Goal: Transaction & Acquisition: Purchase product/service

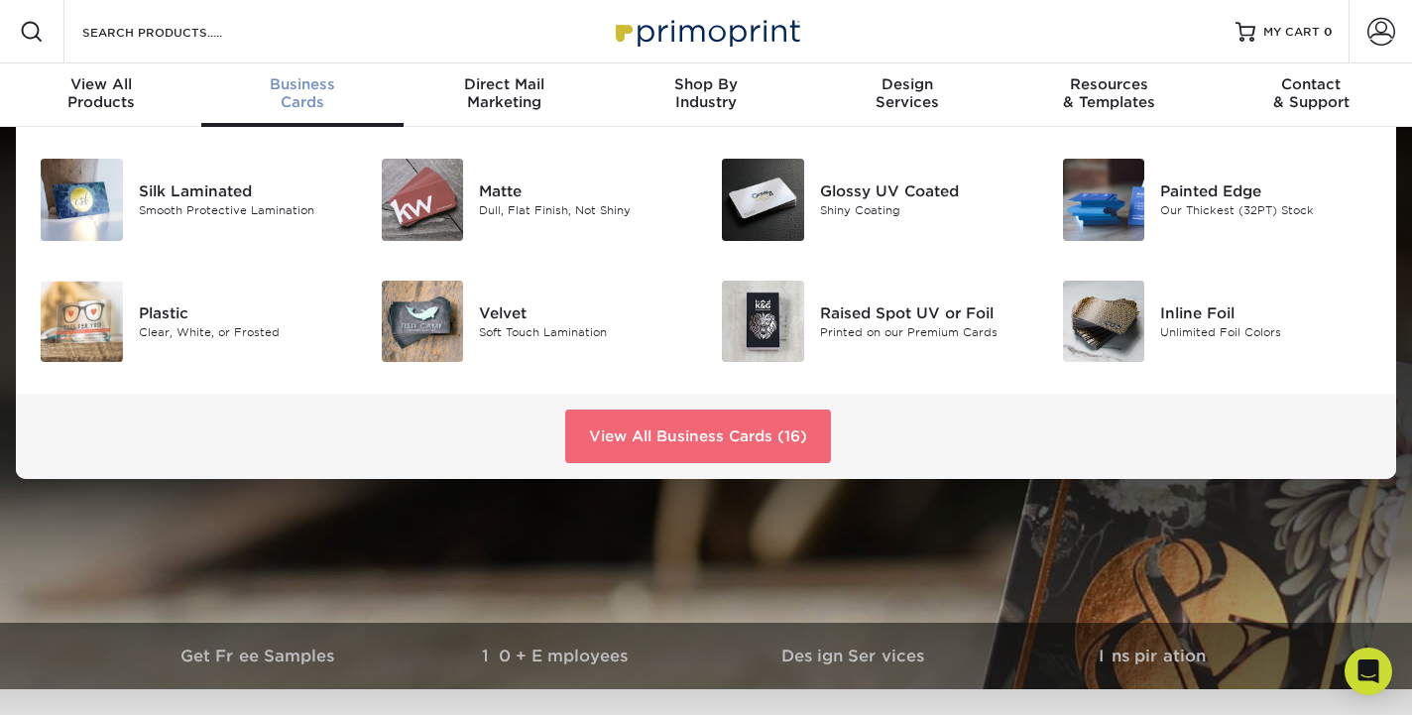
click at [669, 447] on link "View All Business Cards (16)" at bounding box center [698, 437] width 266 height 54
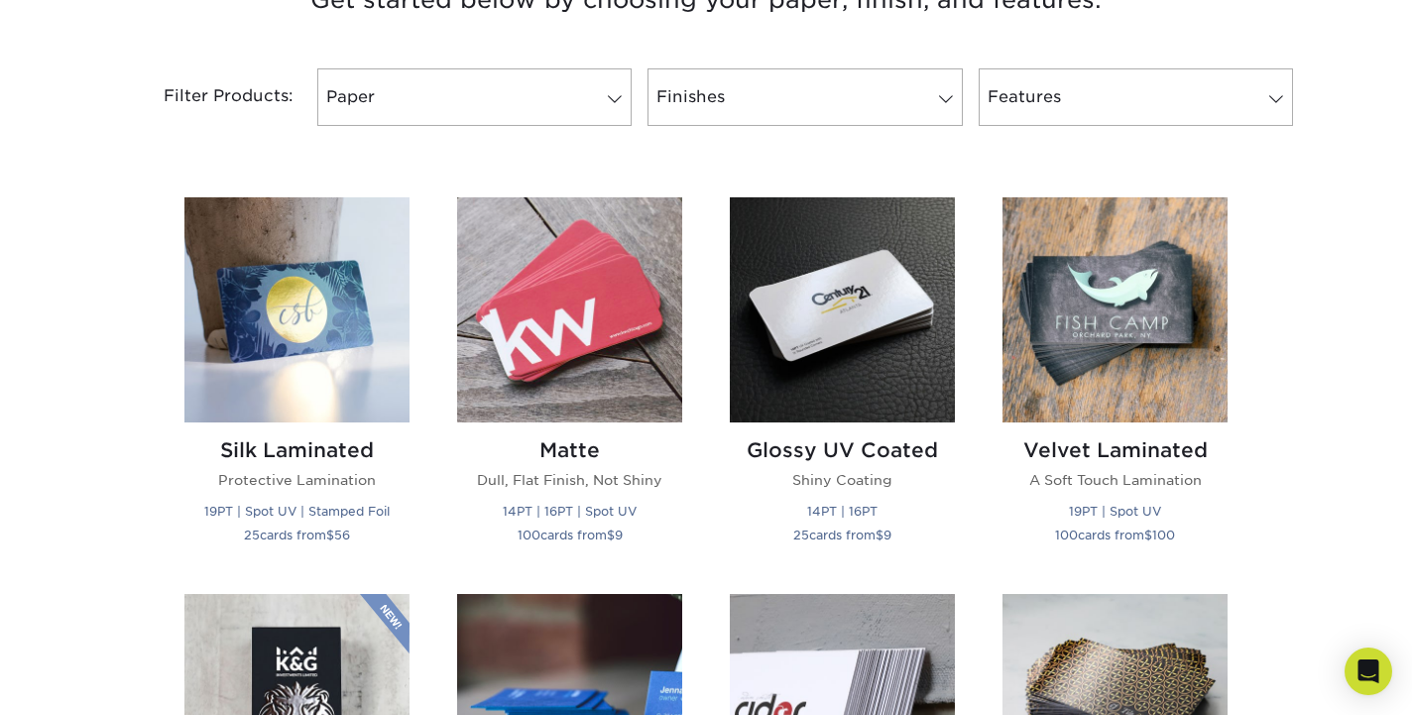
scroll to position [801, 0]
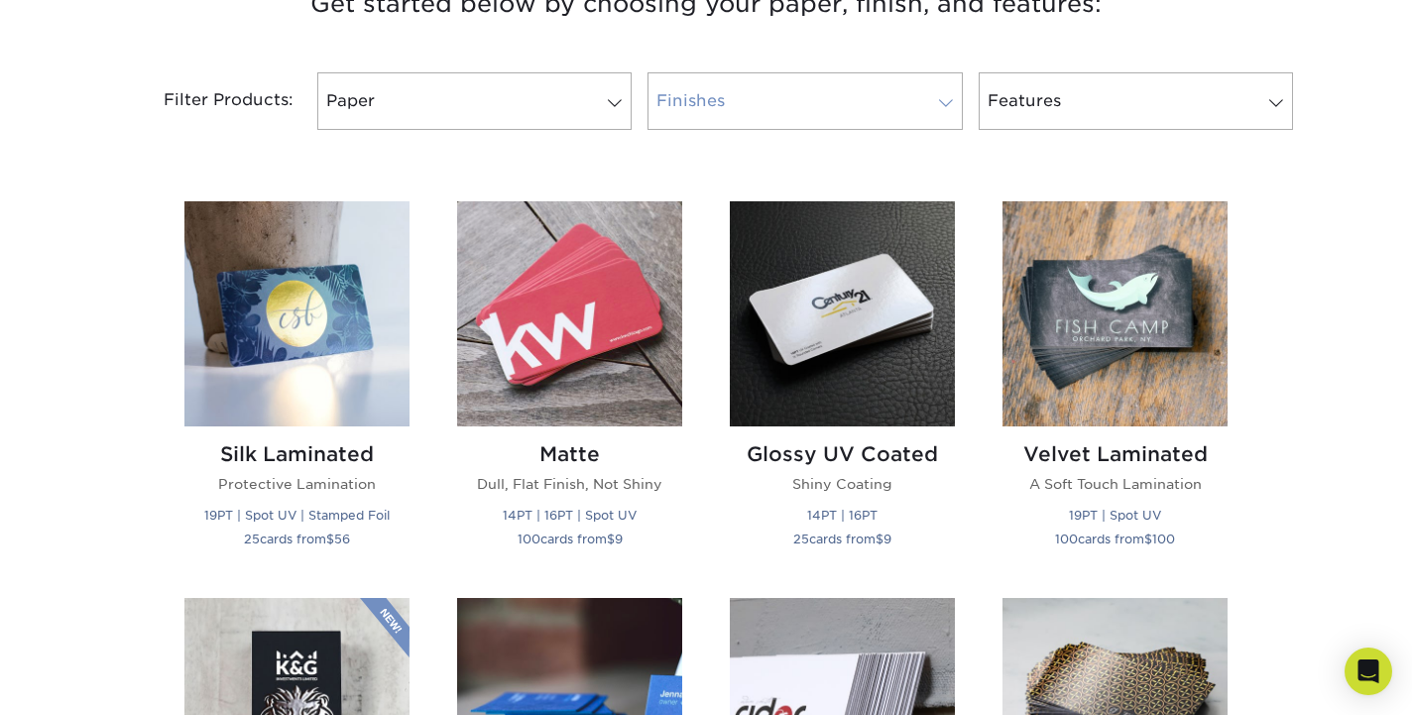
click at [738, 106] on link "Finishes" at bounding box center [805, 101] width 314 height 58
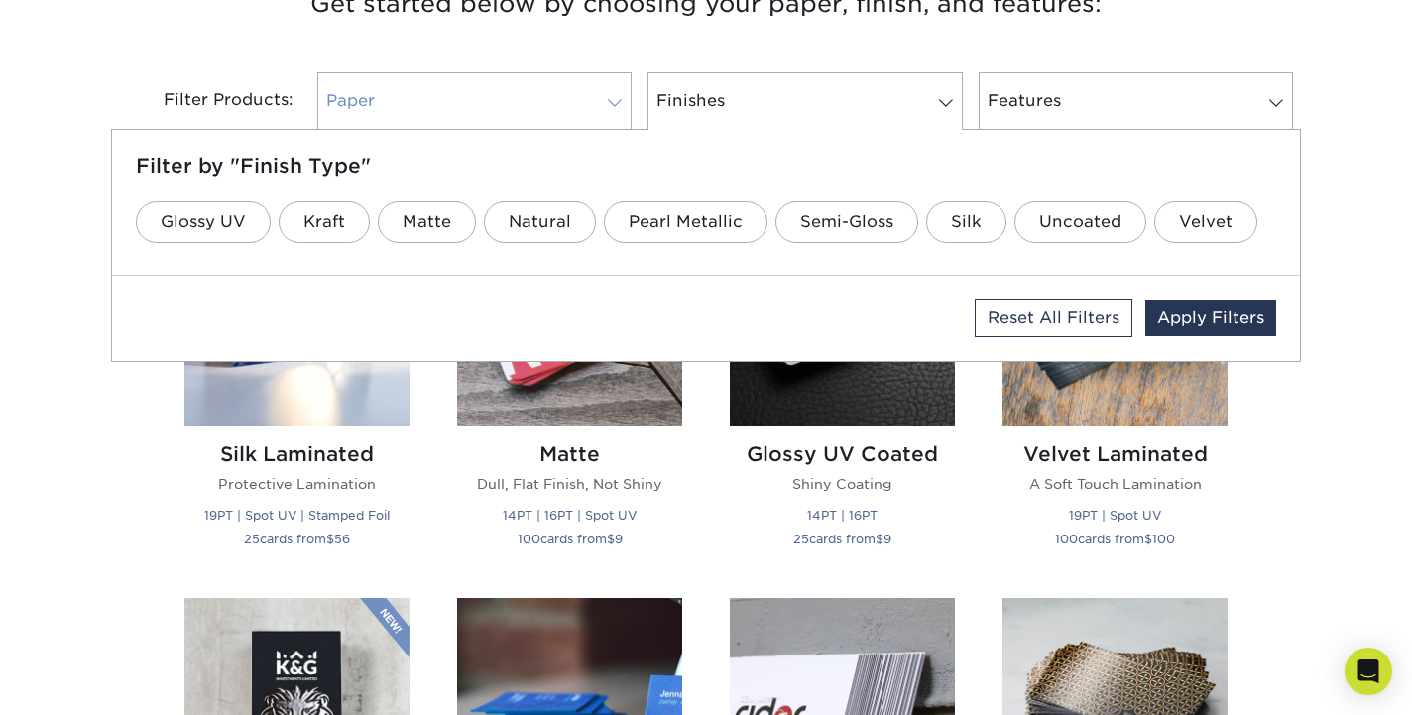
click at [541, 116] on link "Paper" at bounding box center [474, 101] width 314 height 58
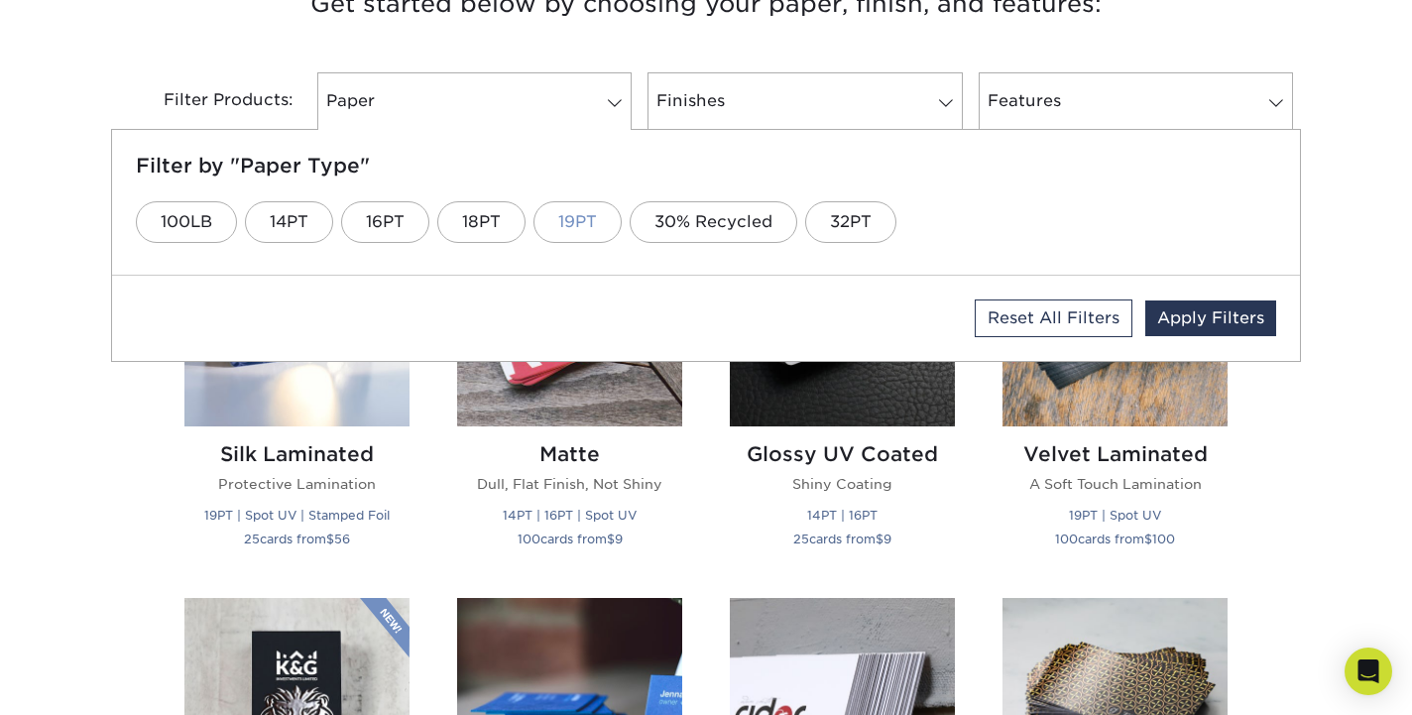
click at [565, 224] on link "19PT" at bounding box center [578, 222] width 88 height 42
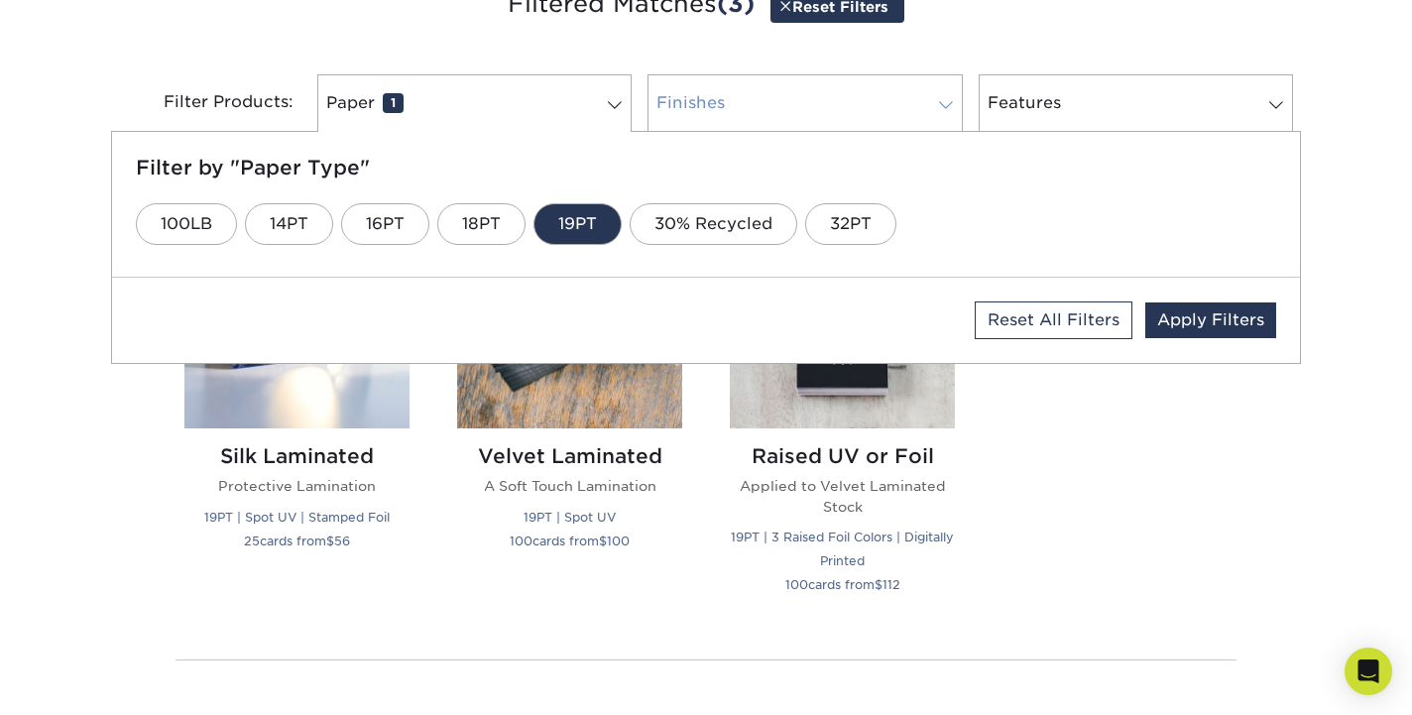
click at [753, 109] on link "Finishes 0" at bounding box center [805, 103] width 314 height 58
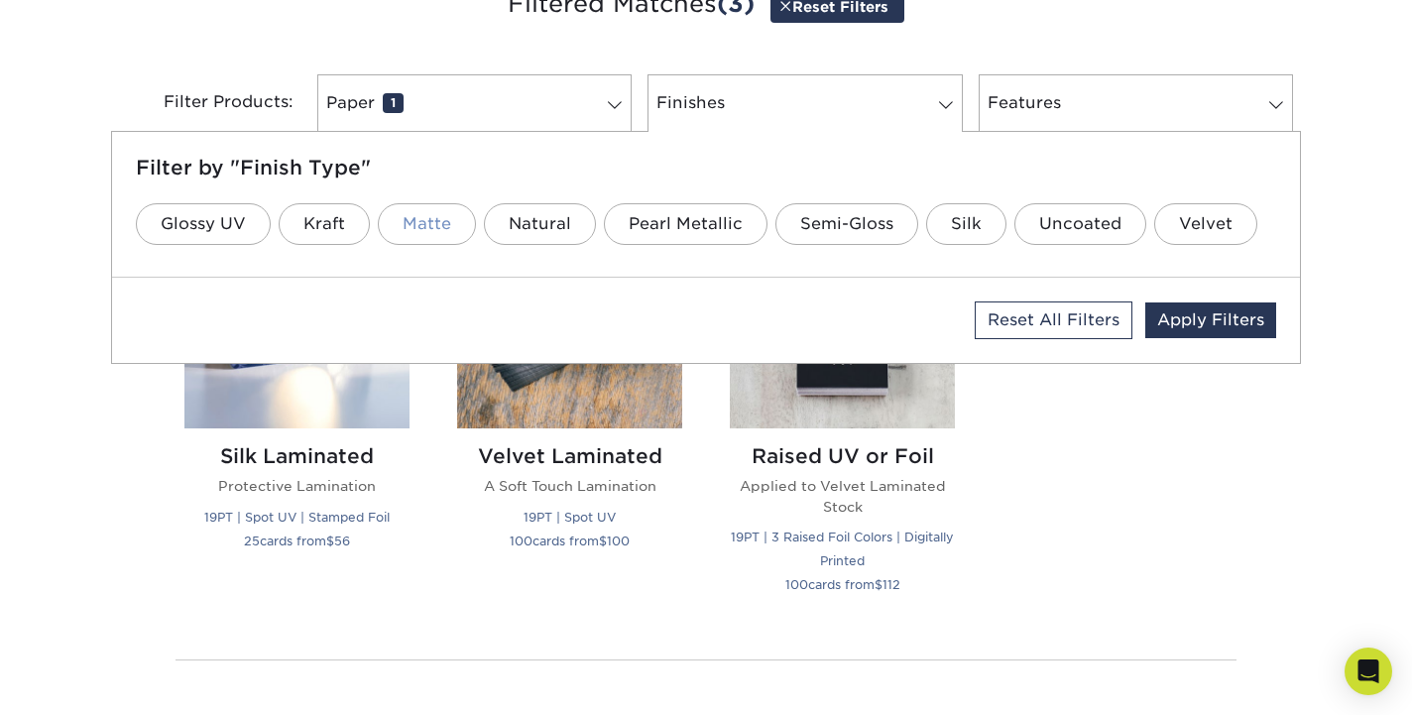
click at [438, 230] on link "Matte" at bounding box center [427, 224] width 98 height 42
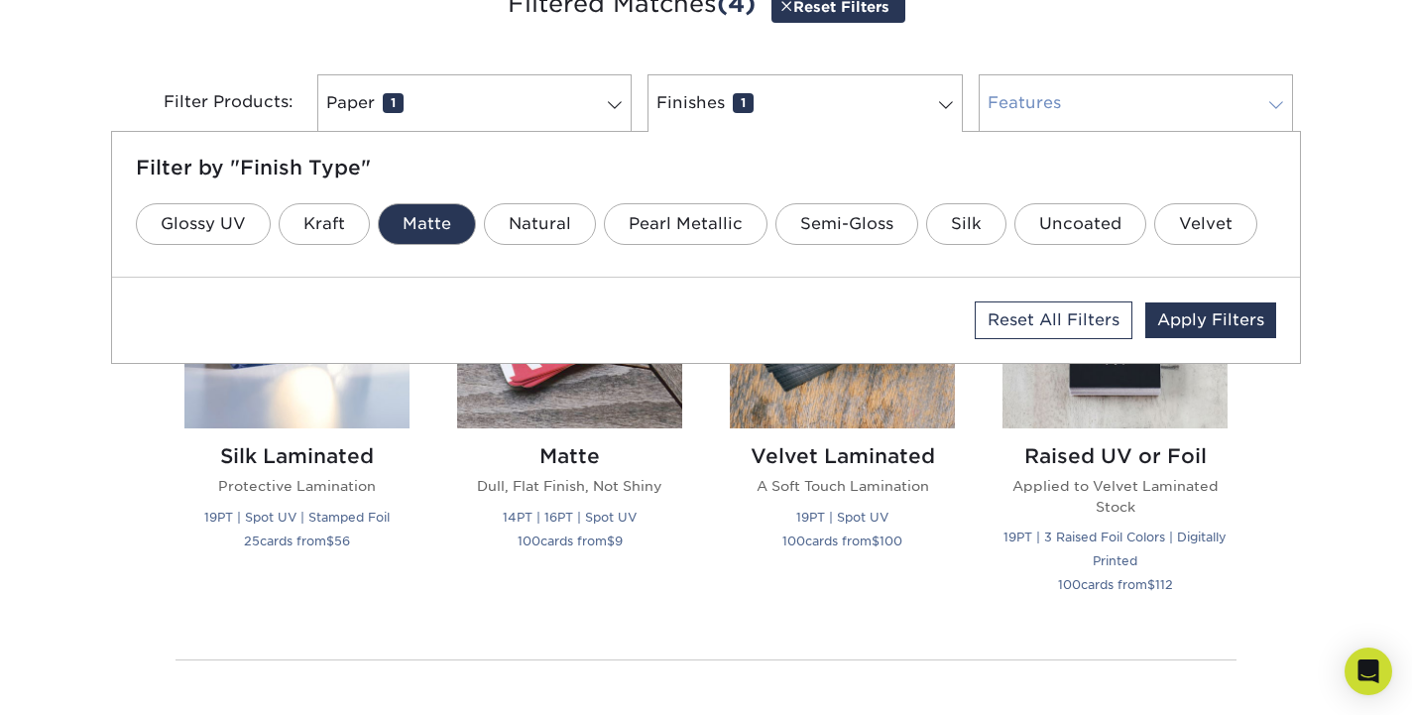
click at [1077, 100] on link "Features 0" at bounding box center [1136, 103] width 314 height 58
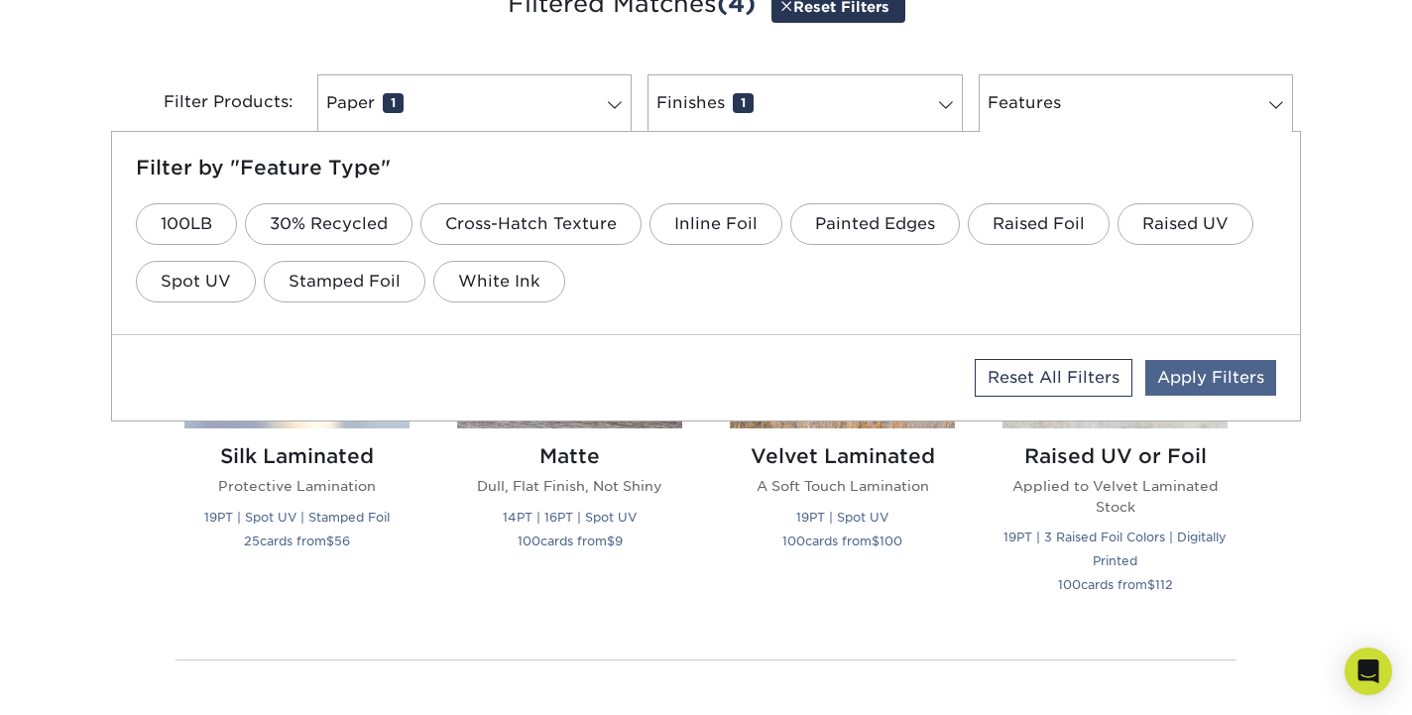
click at [1203, 380] on link "Apply Filters" at bounding box center [1210, 378] width 131 height 36
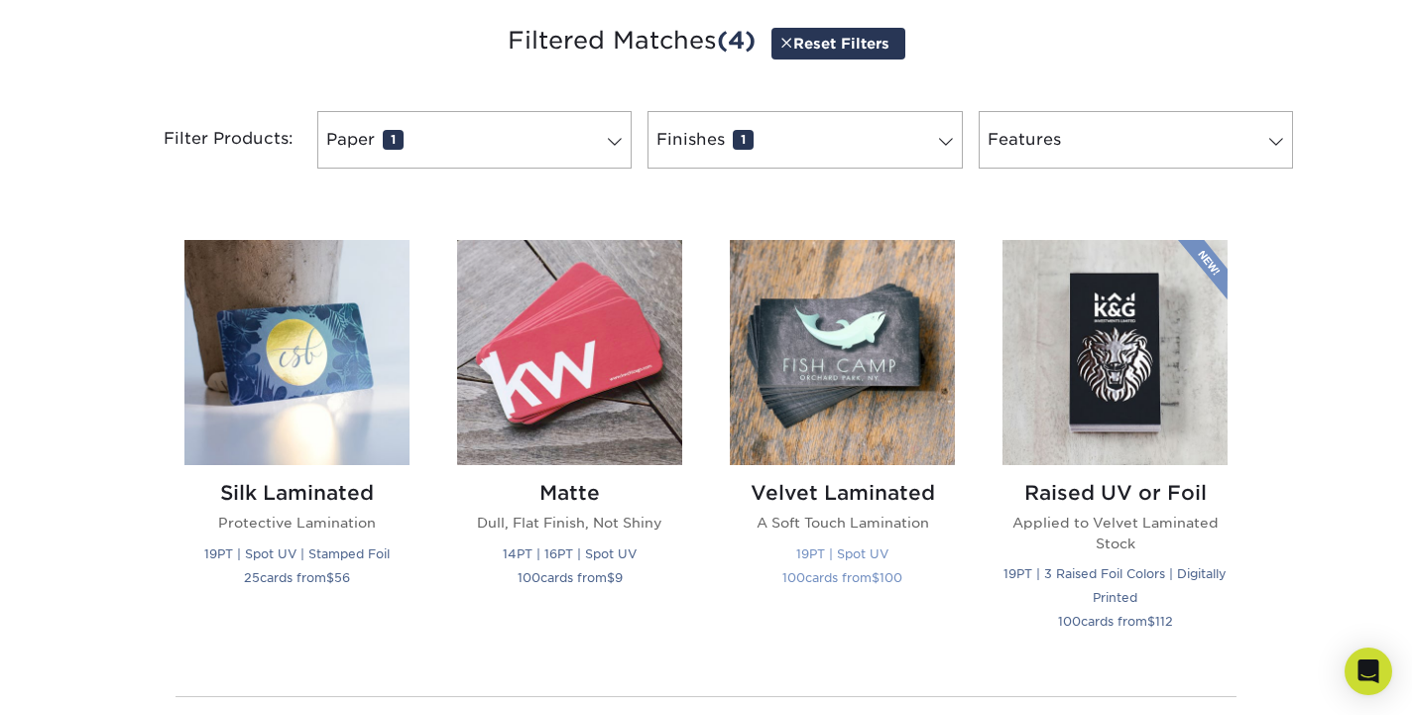
scroll to position [775, 0]
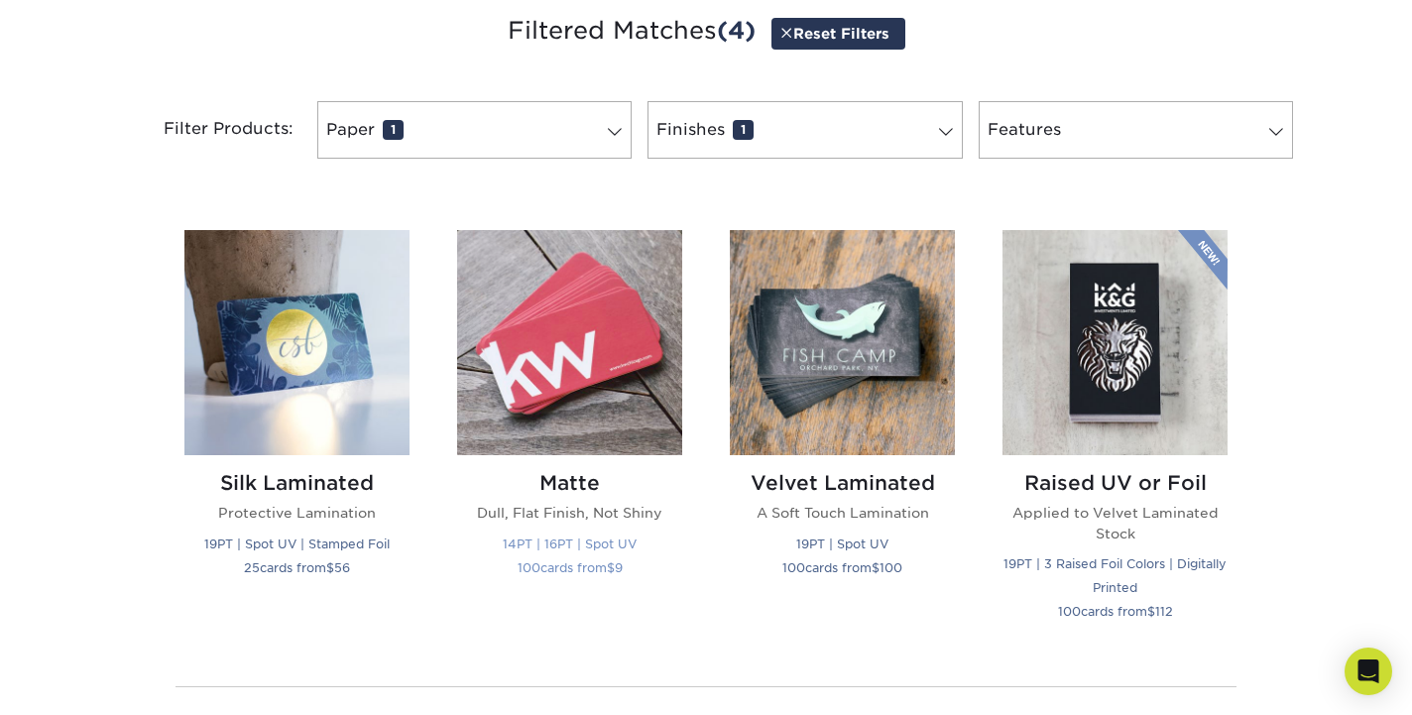
click at [562, 409] on img at bounding box center [569, 342] width 225 height 225
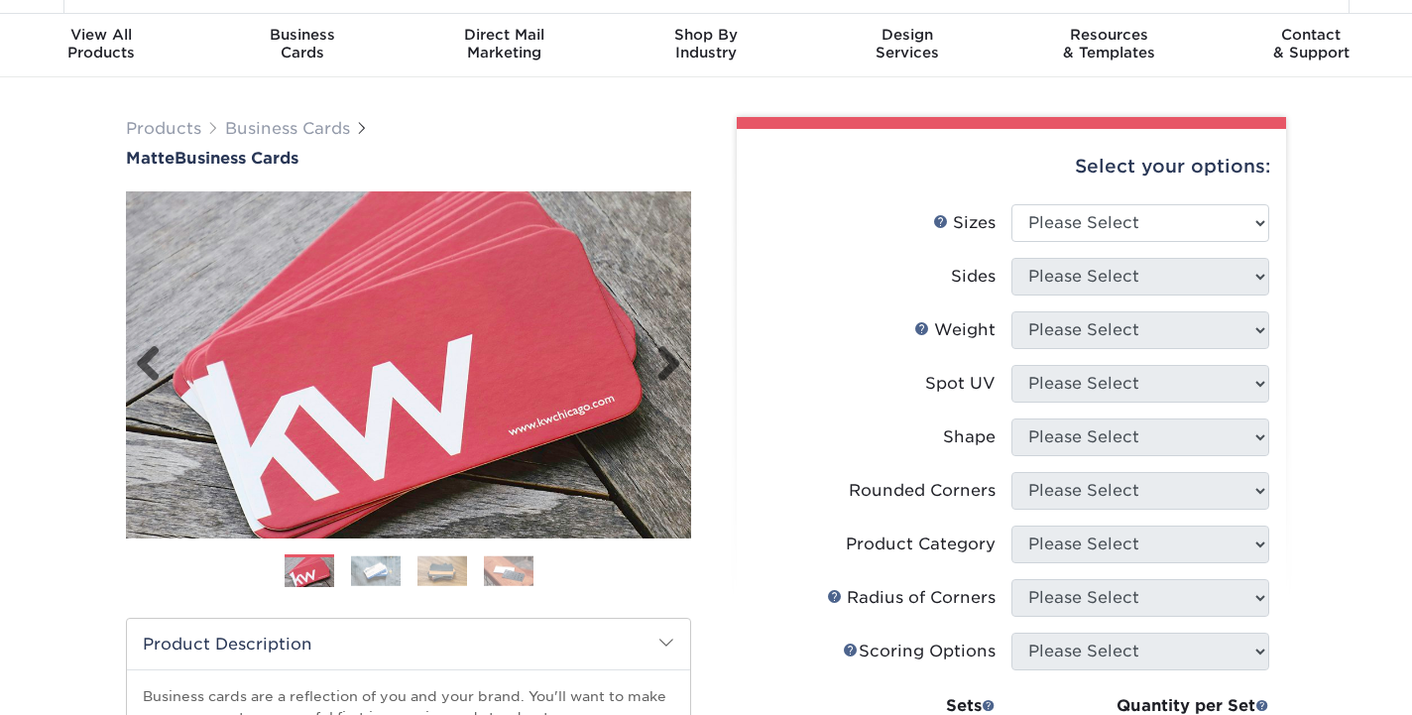
scroll to position [102, 0]
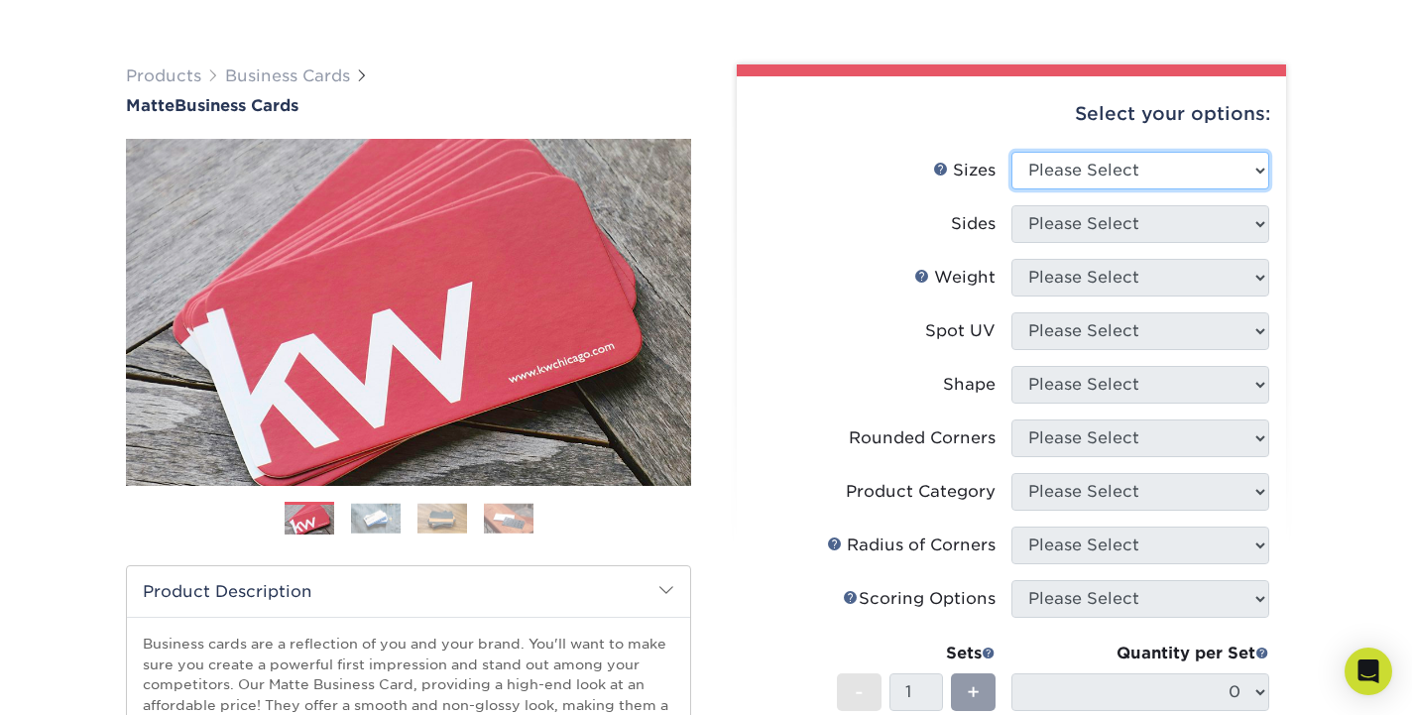
select select "2.00x3.50"
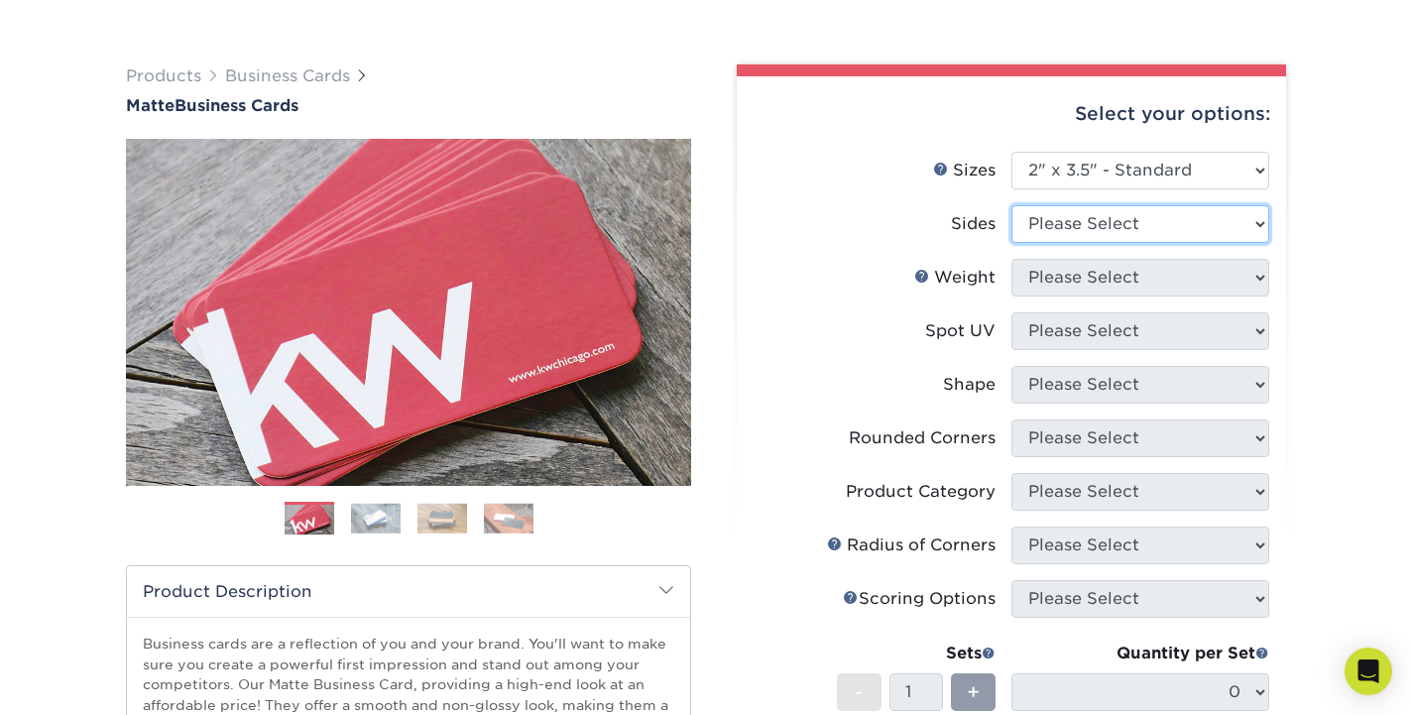
select select "13abbda7-1d64-4f25-8bb2-c179b224825d"
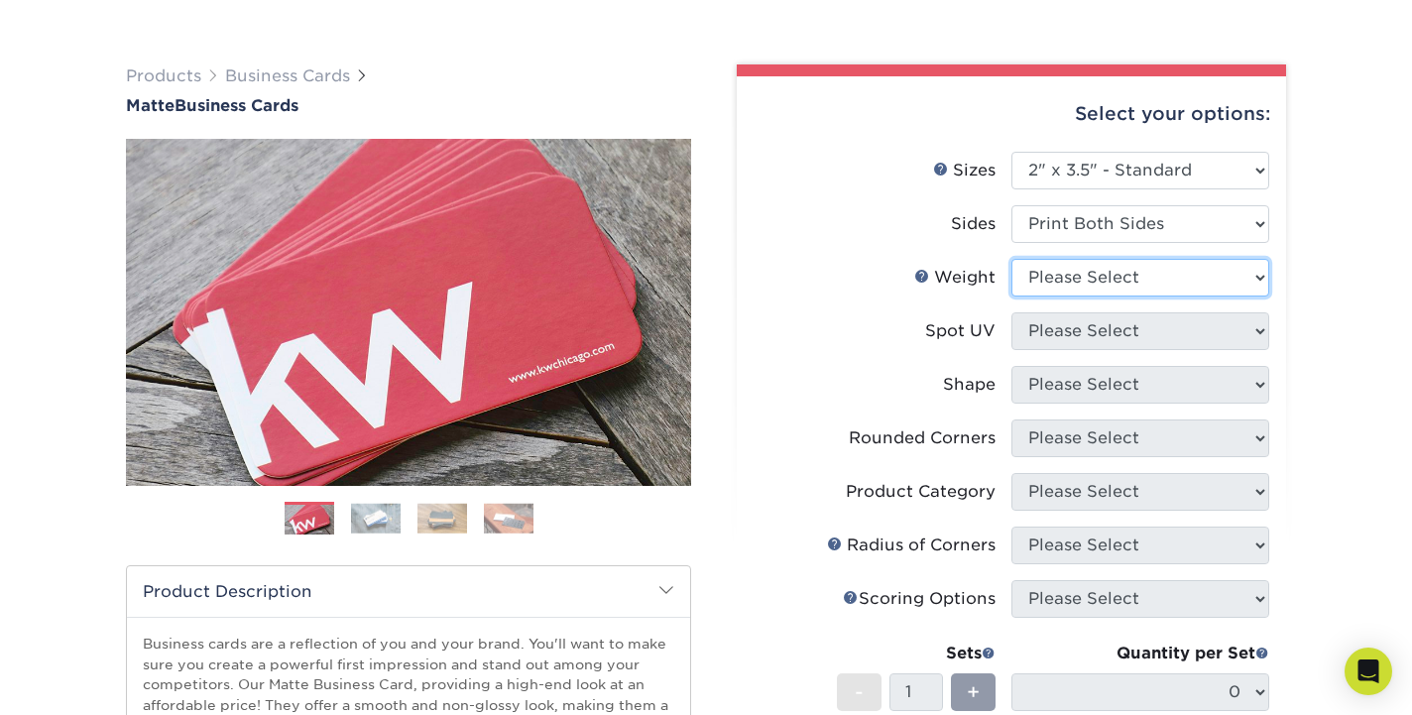
select select "16PT"
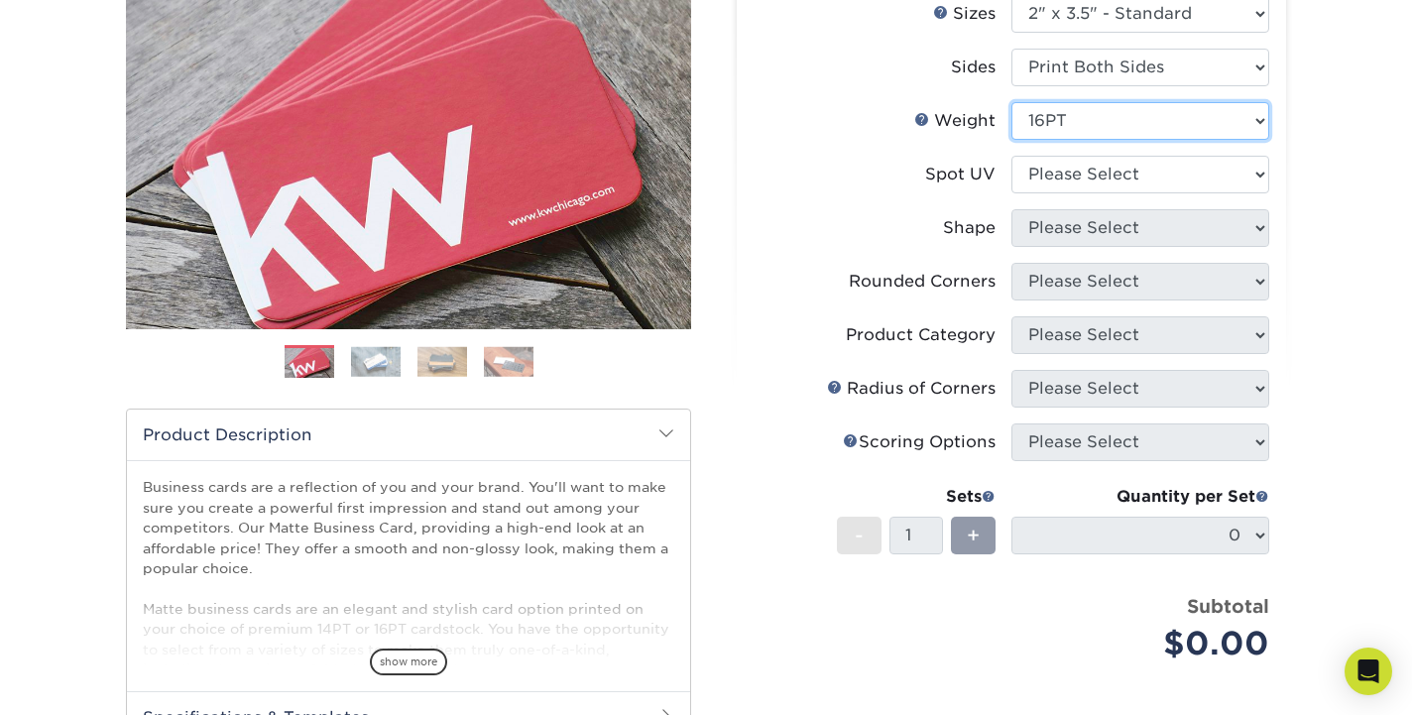
scroll to position [260, 0]
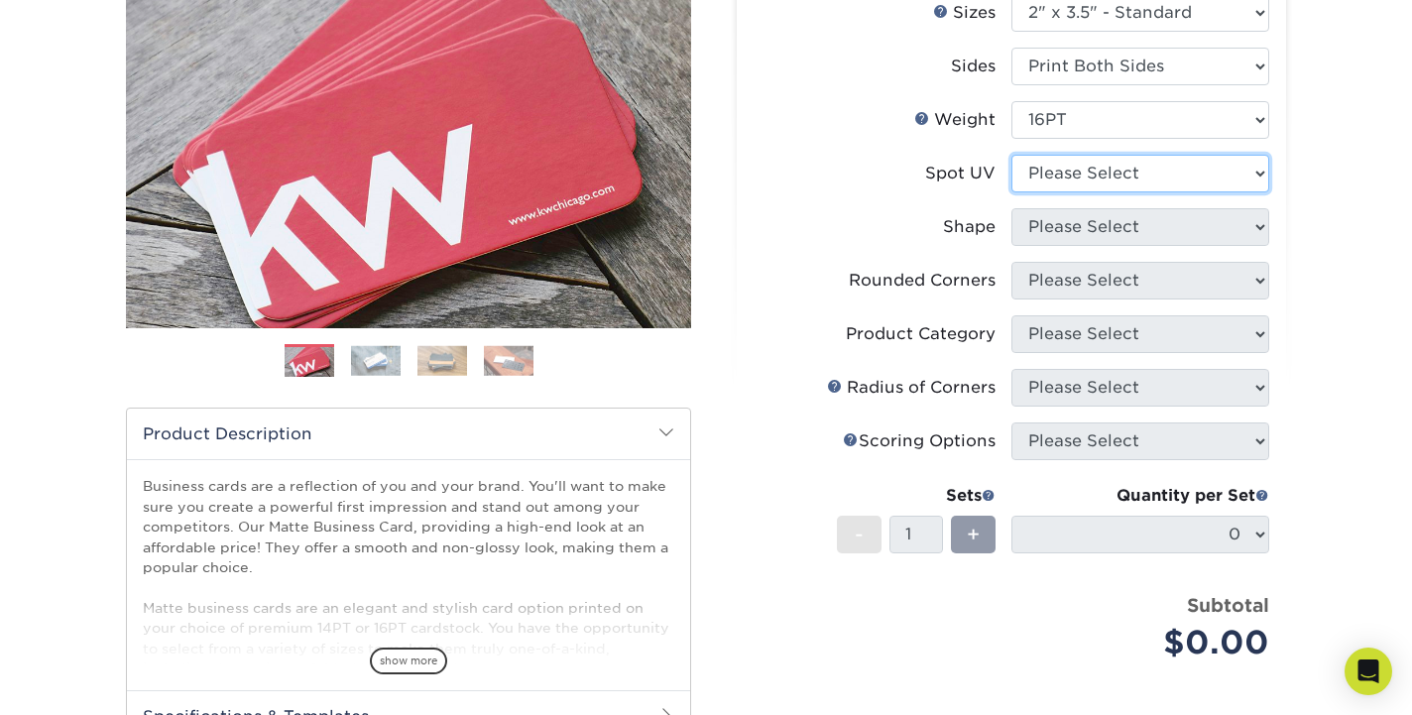
select select "3"
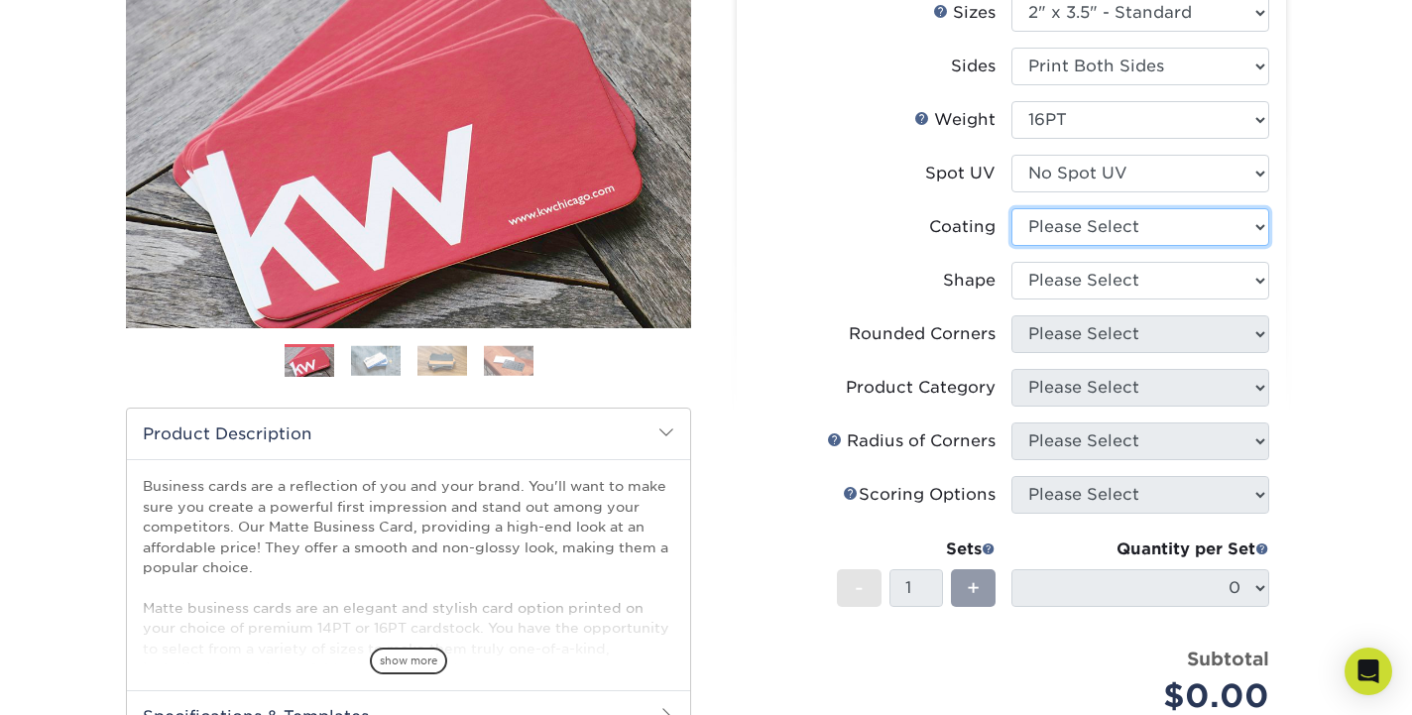
select select "121bb7b5-3b4d-429f-bd8d-bbf80e953313"
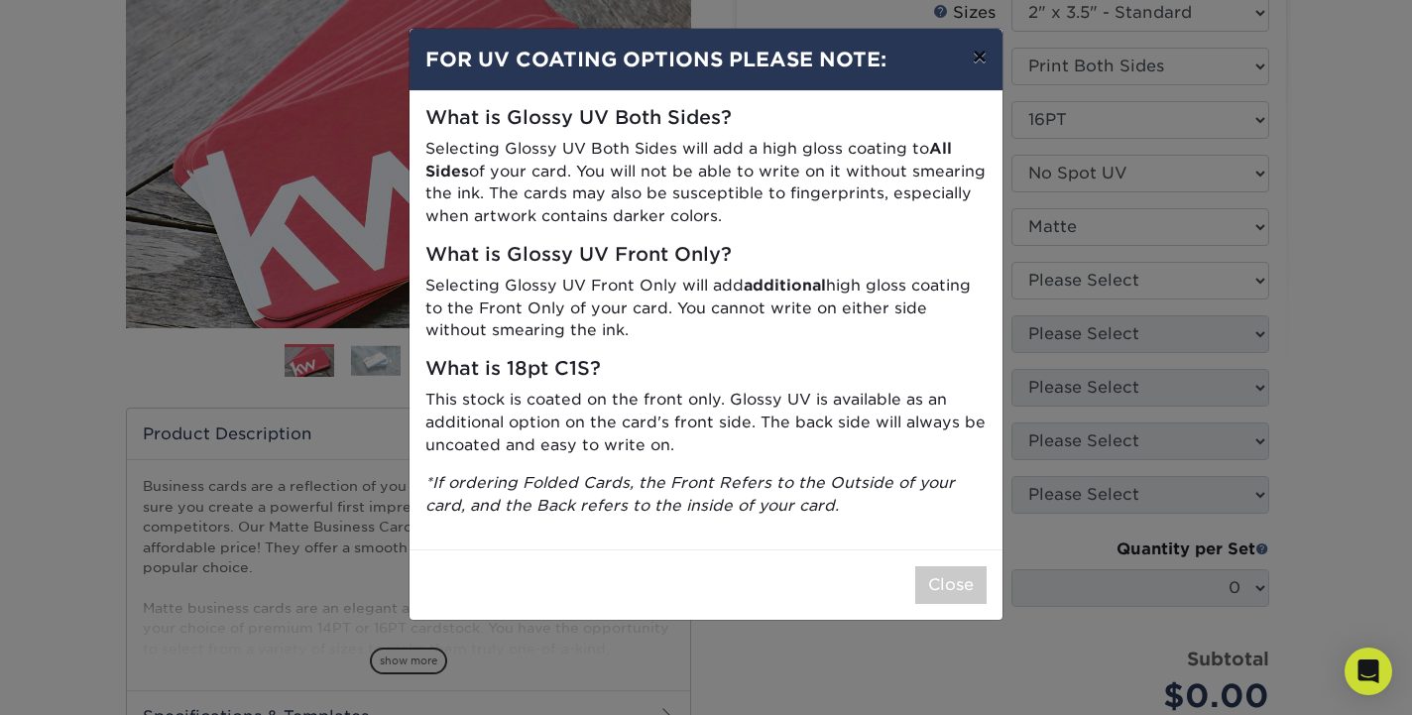
click at [987, 62] on button "×" at bounding box center [980, 57] width 46 height 56
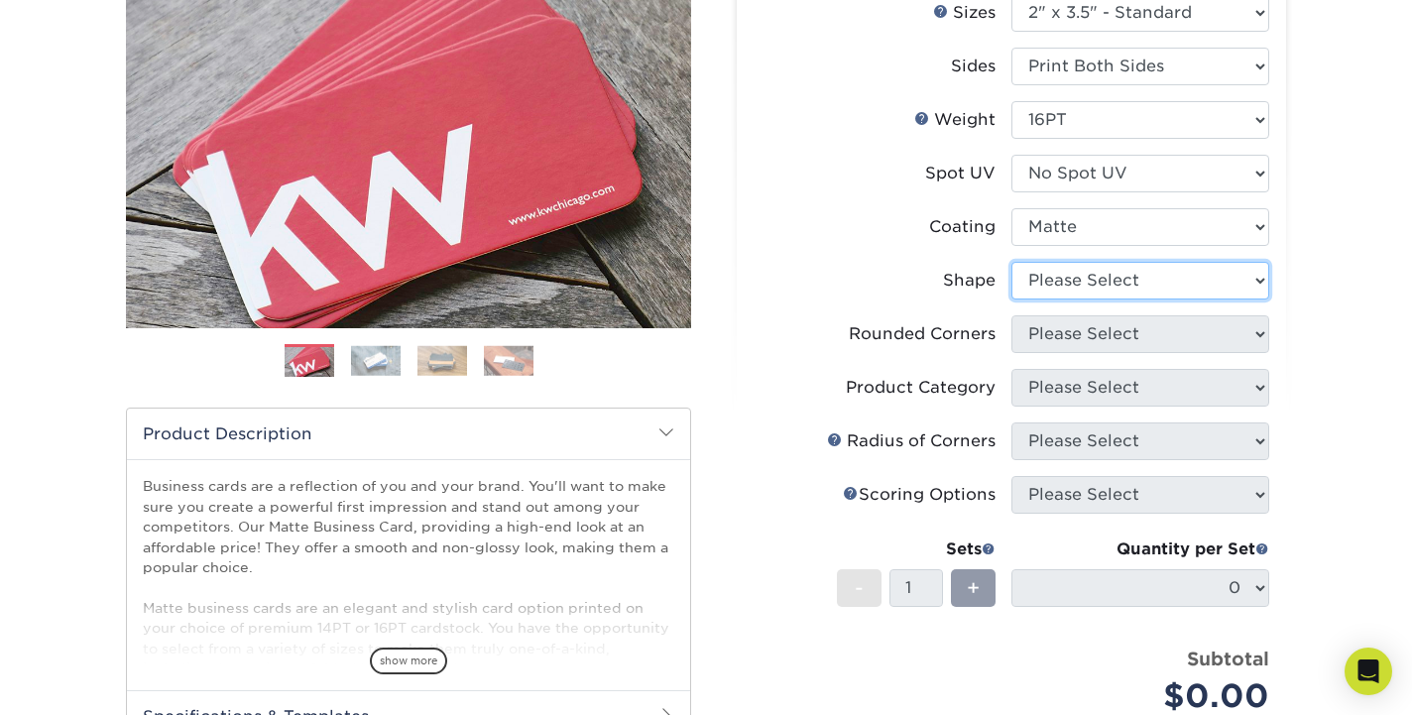
select select "standard"
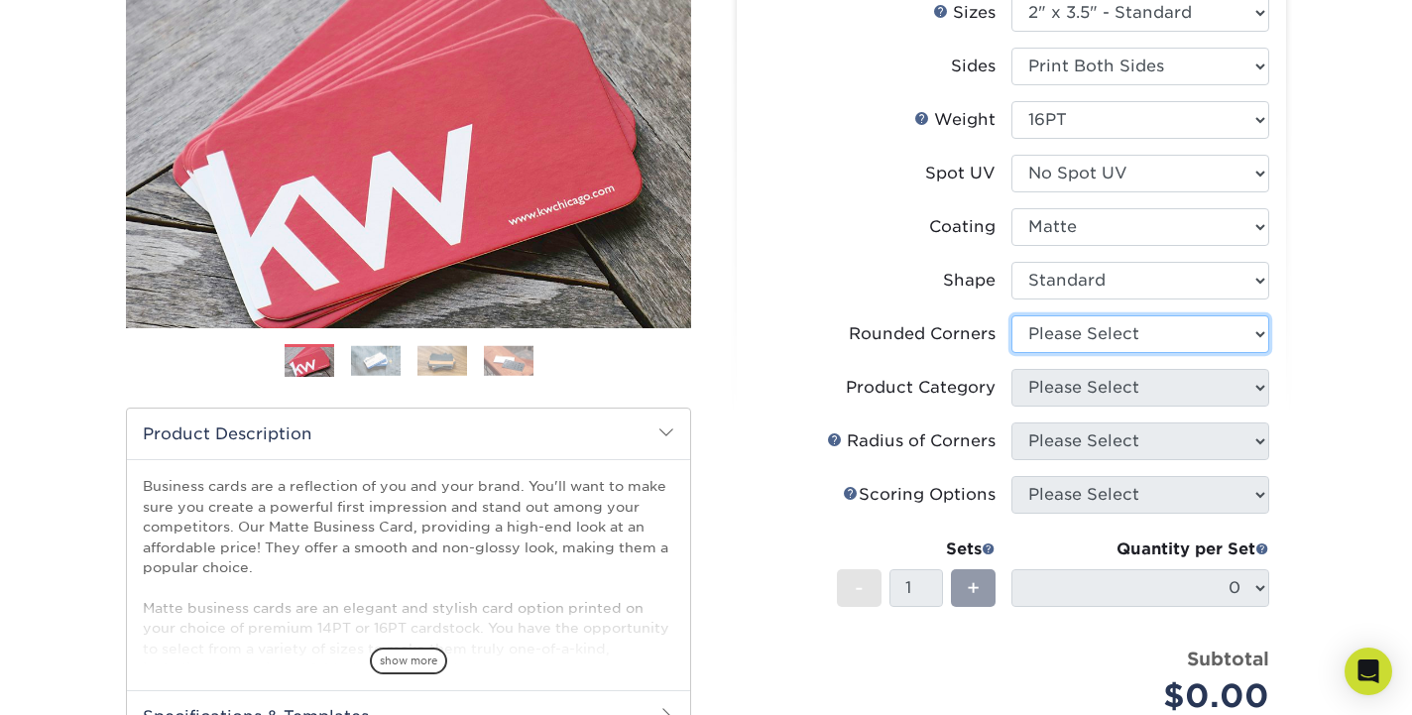
select select "0"
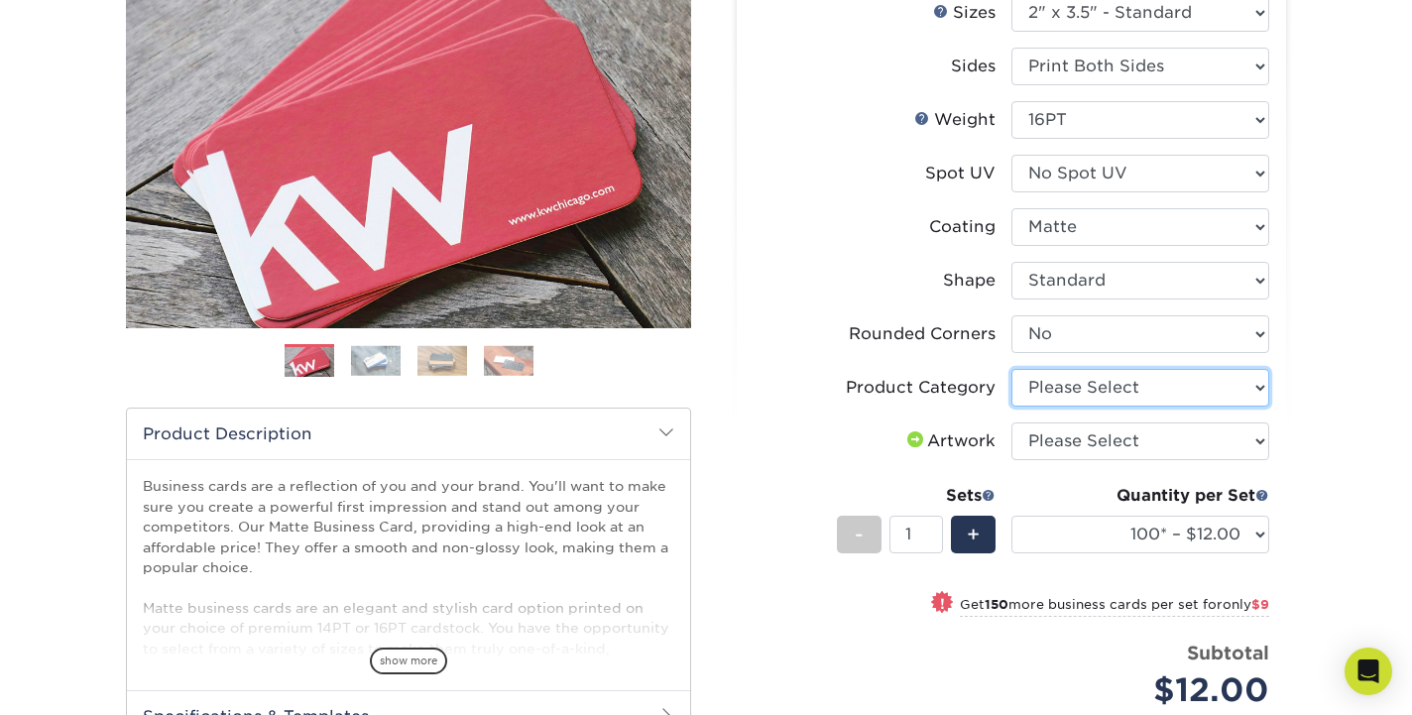
select select "3b5148f1-0588-4f88-a218-97bcfdce65c1"
select select "upload"
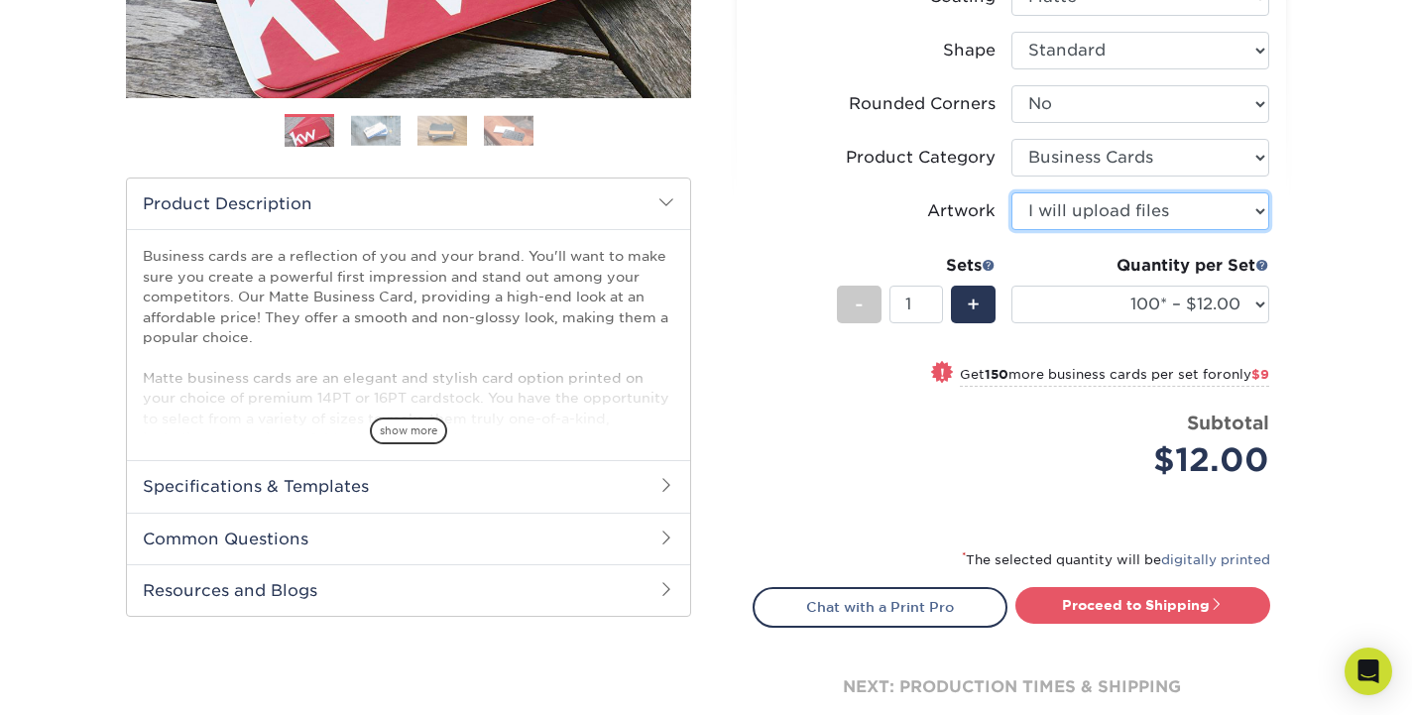
scroll to position [492, 0]
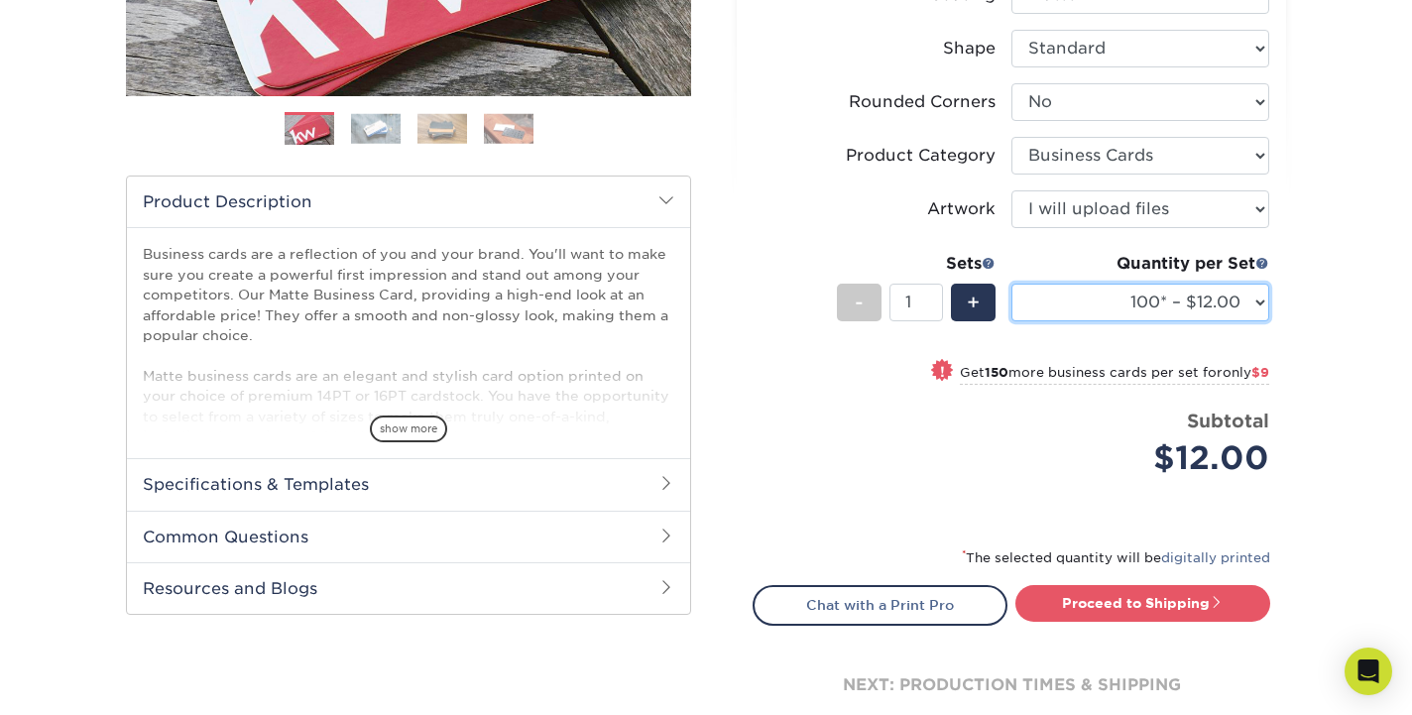
select select "250* – $21.00"
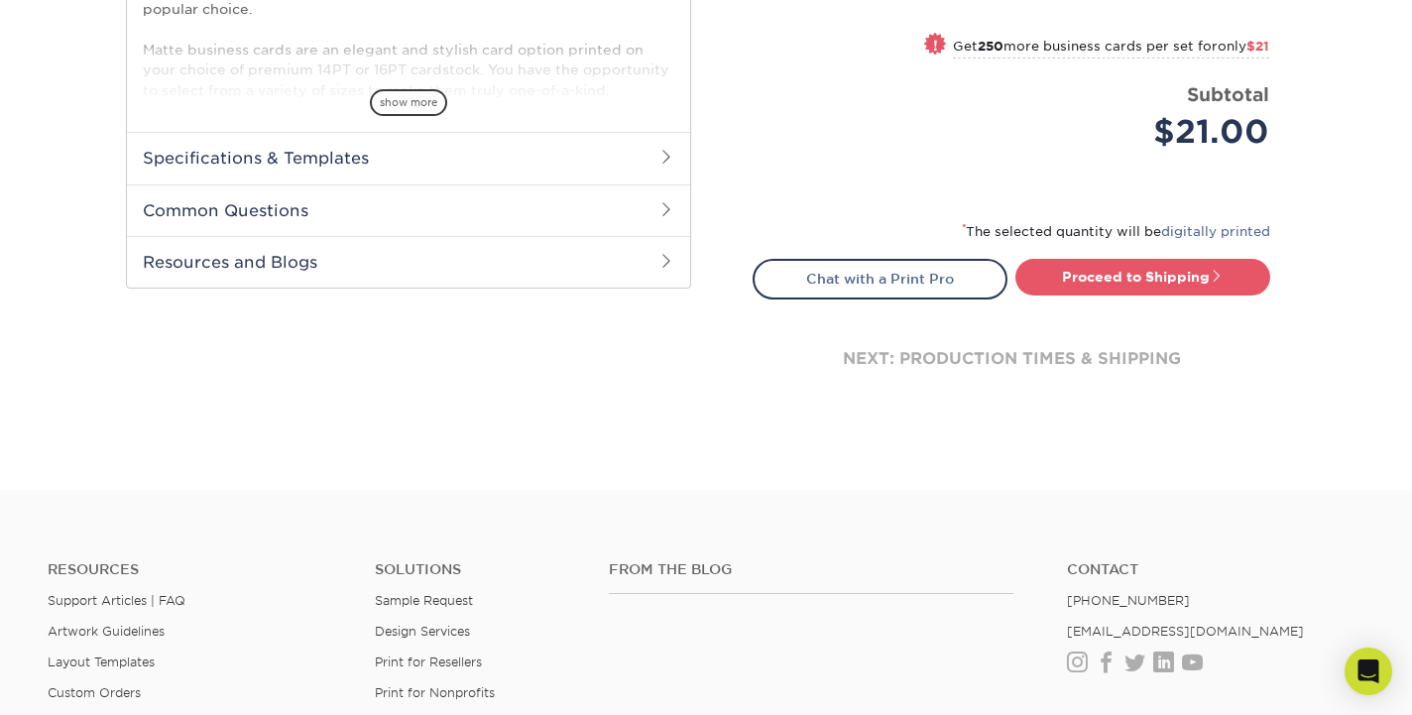
scroll to position [816, 0]
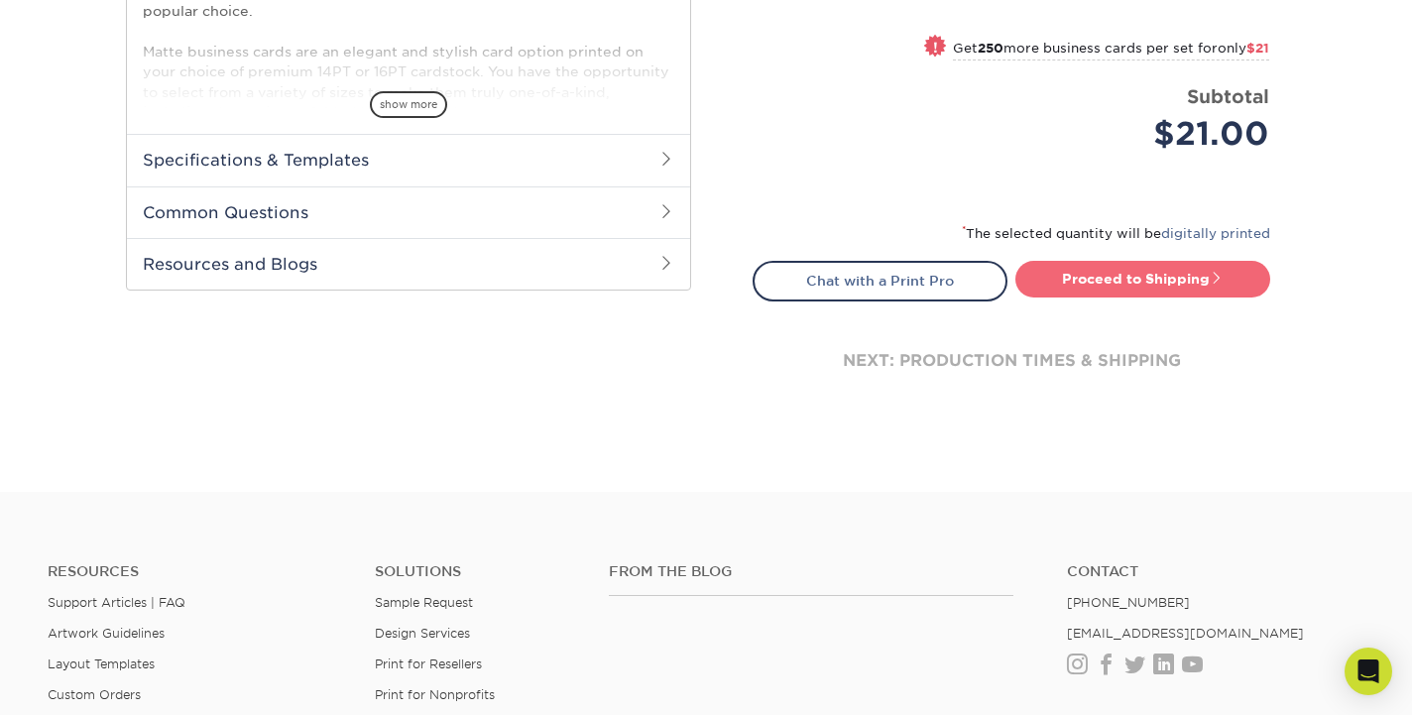
click at [1166, 272] on link "Proceed to Shipping" at bounding box center [1143, 279] width 255 height 36
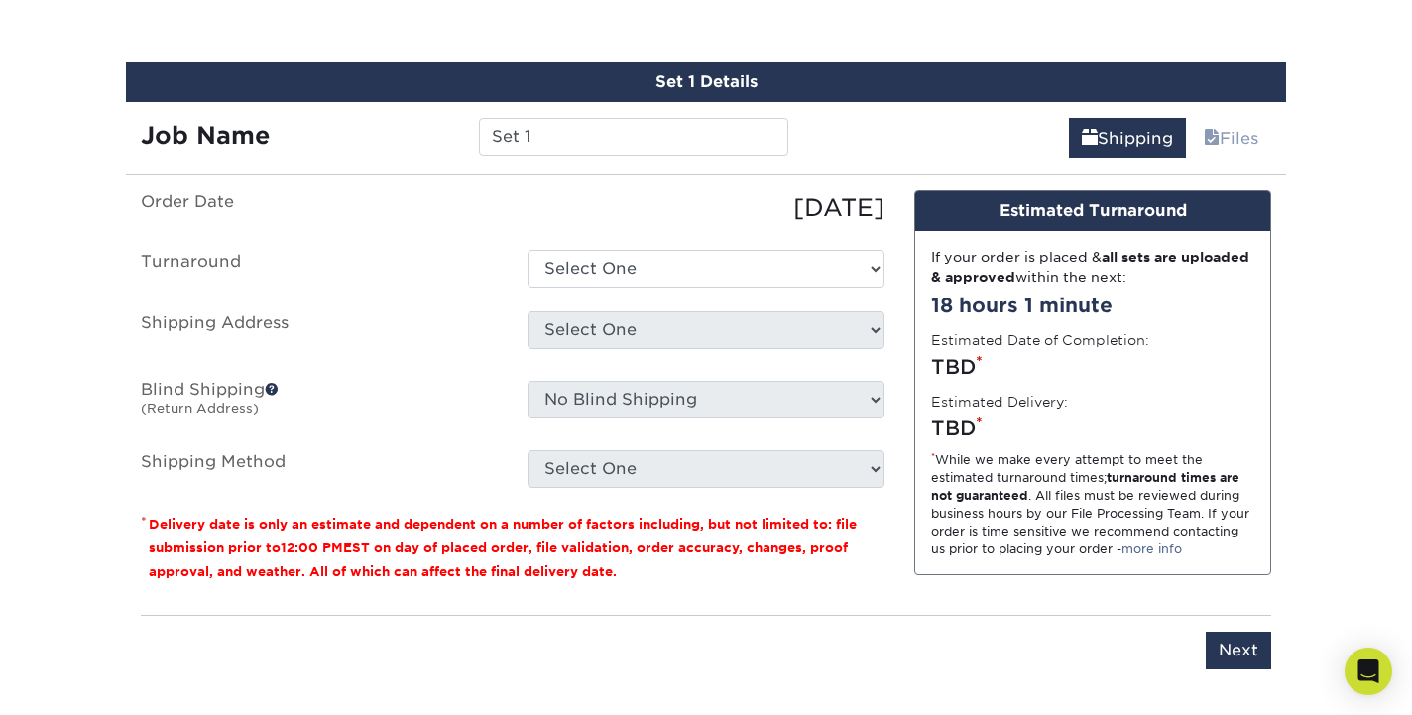
scroll to position [1130, 0]
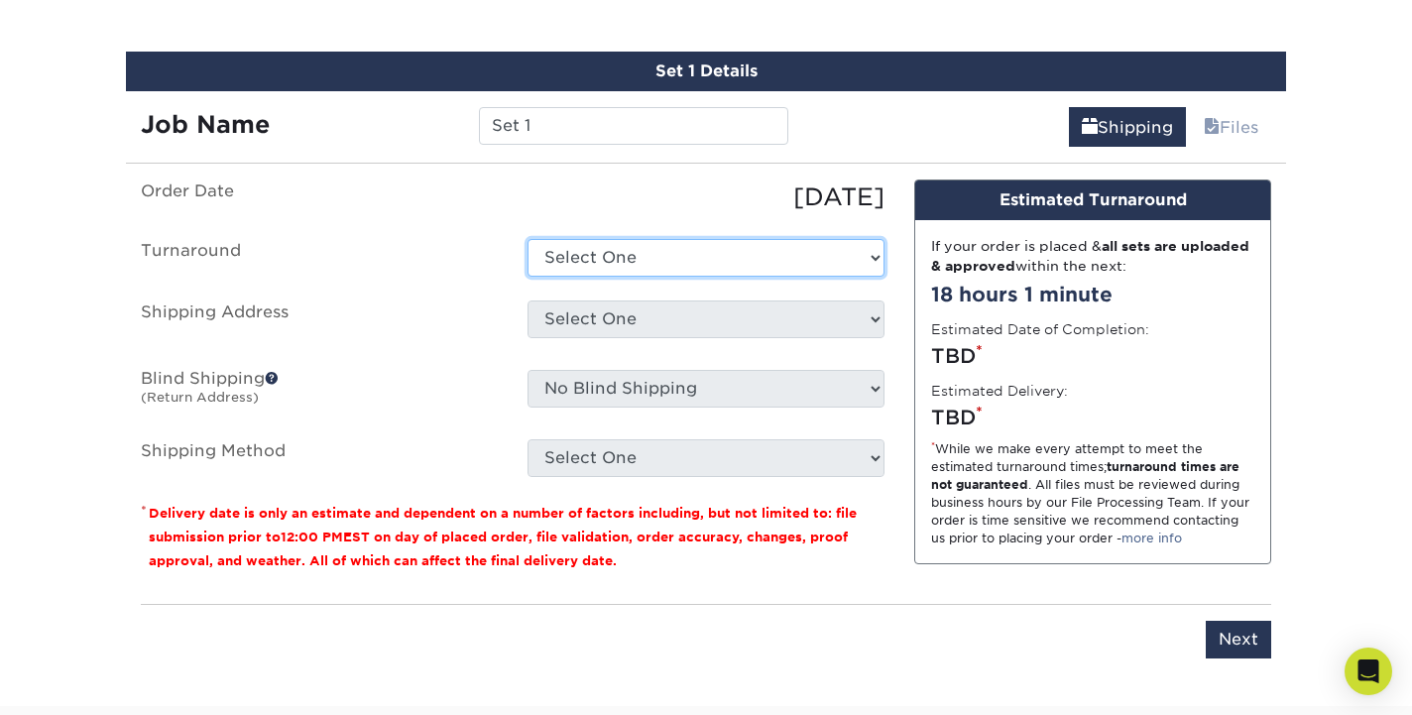
select select "23721297-b68b-4846-ba83-3171e6bd9d78"
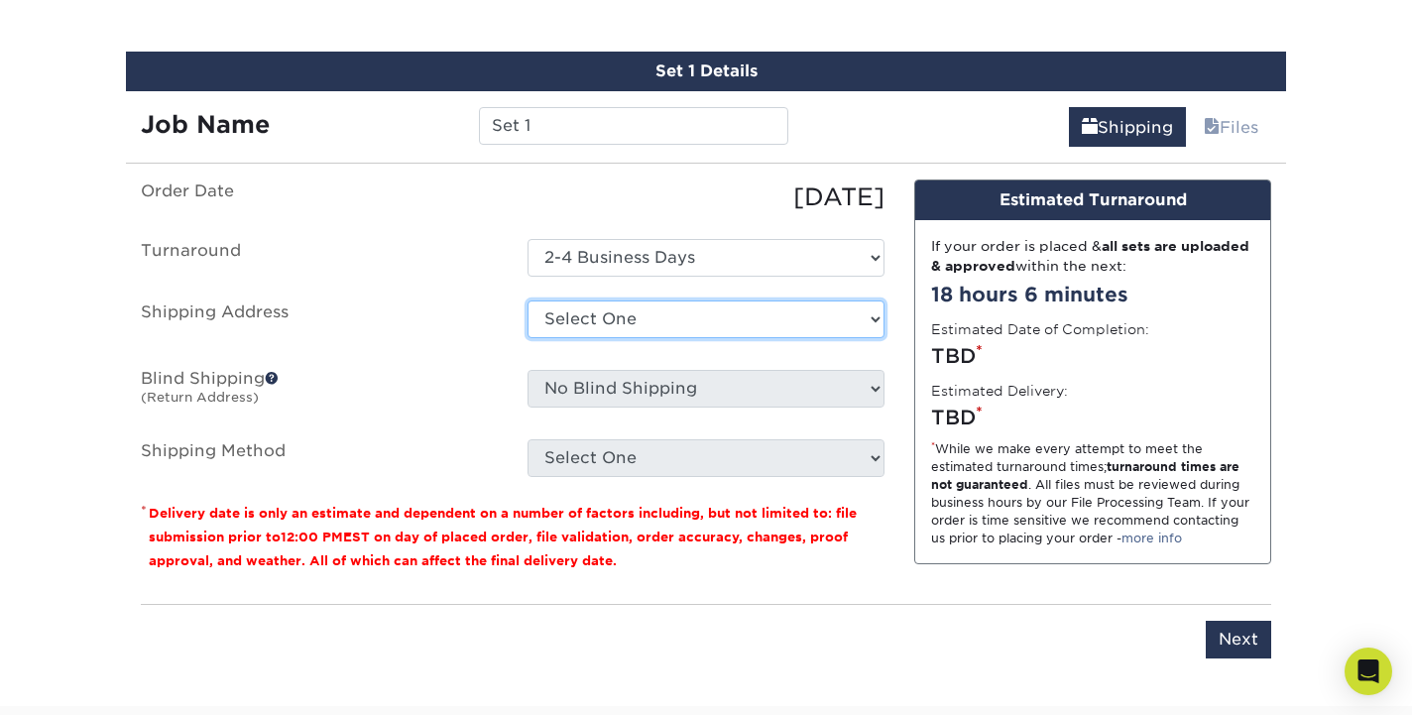
select select "newaddress"
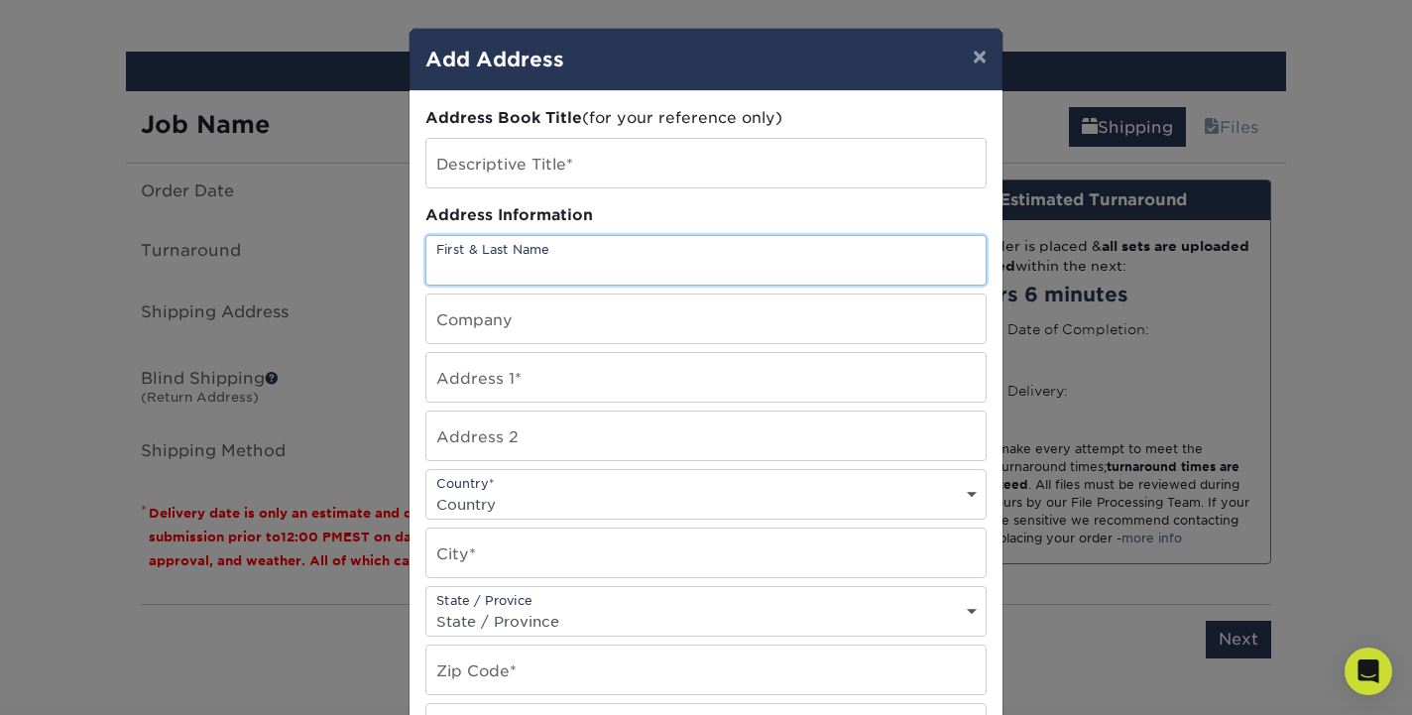
click at [966, 267] on input "text" at bounding box center [705, 260] width 559 height 49
type input "Lane"
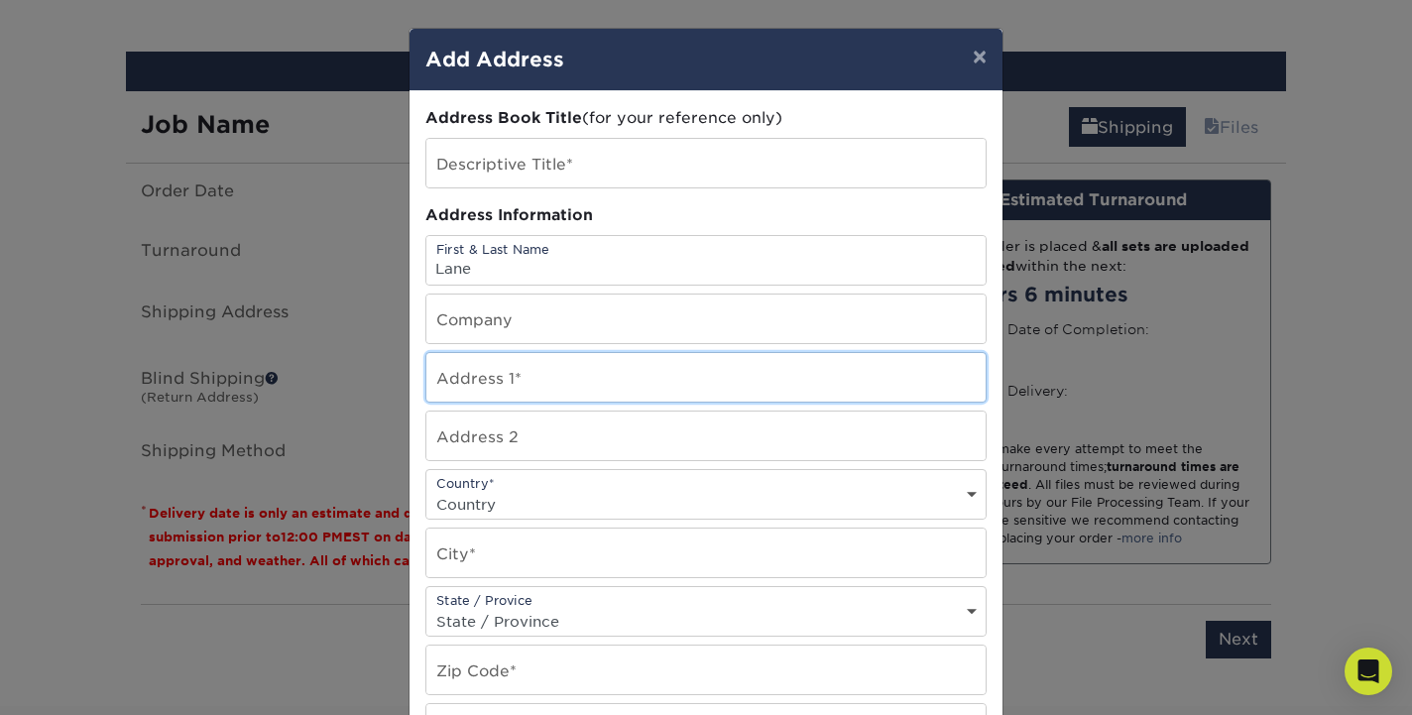
type input "6486 Hwy 39 #75"
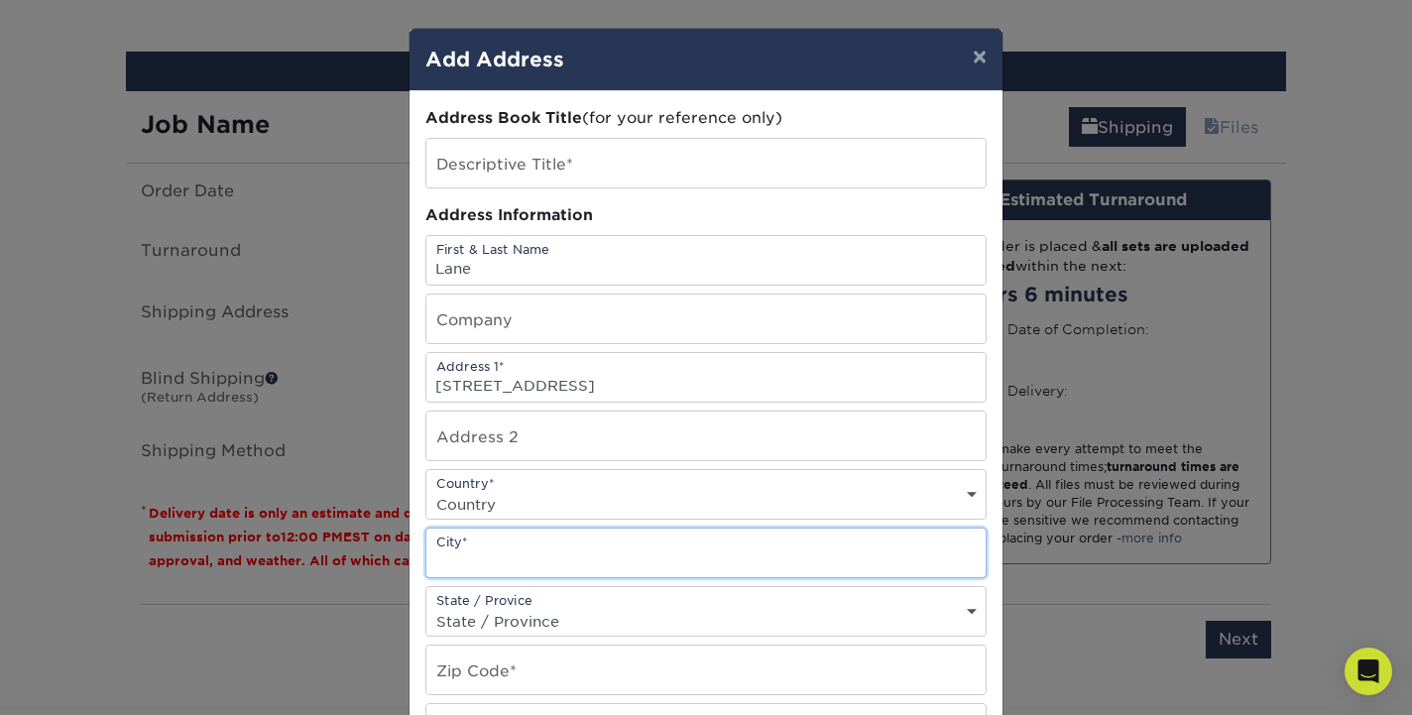
type input "Huntsville"
select select "UT"
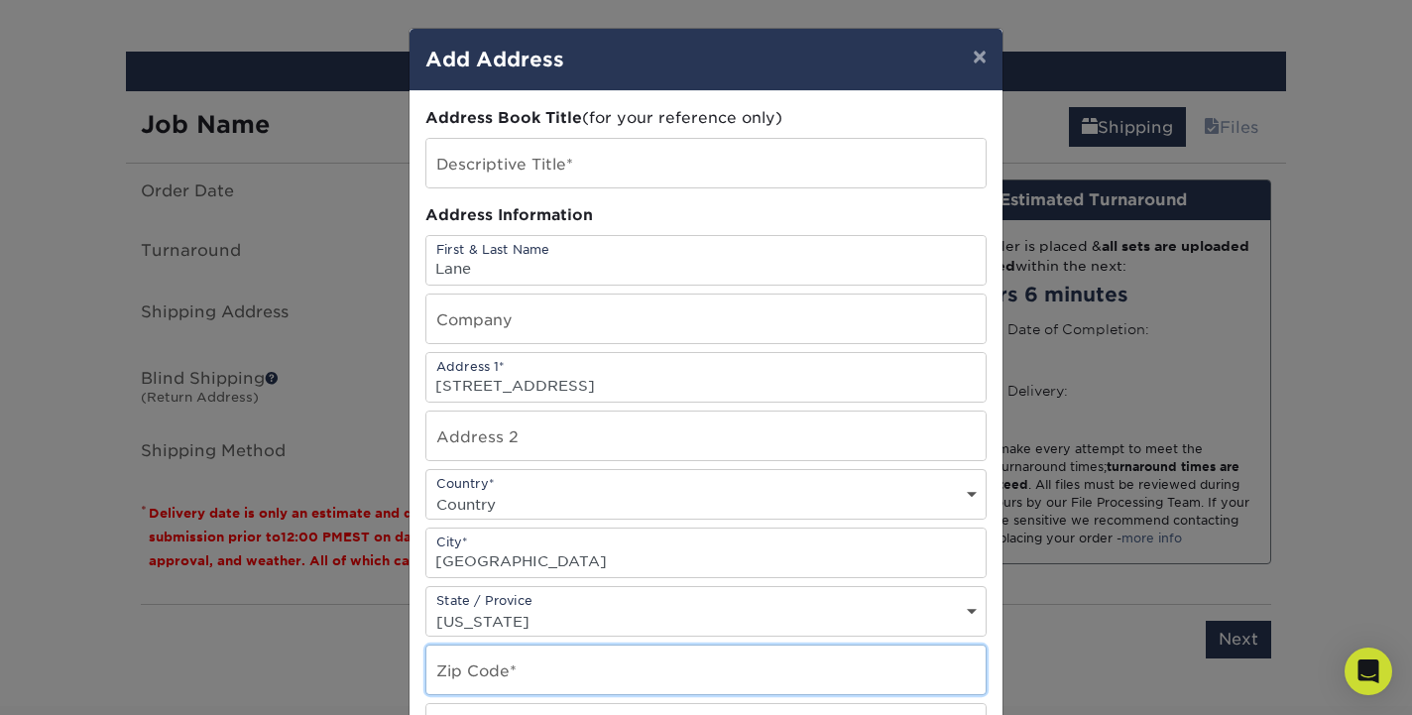
type input "84317"
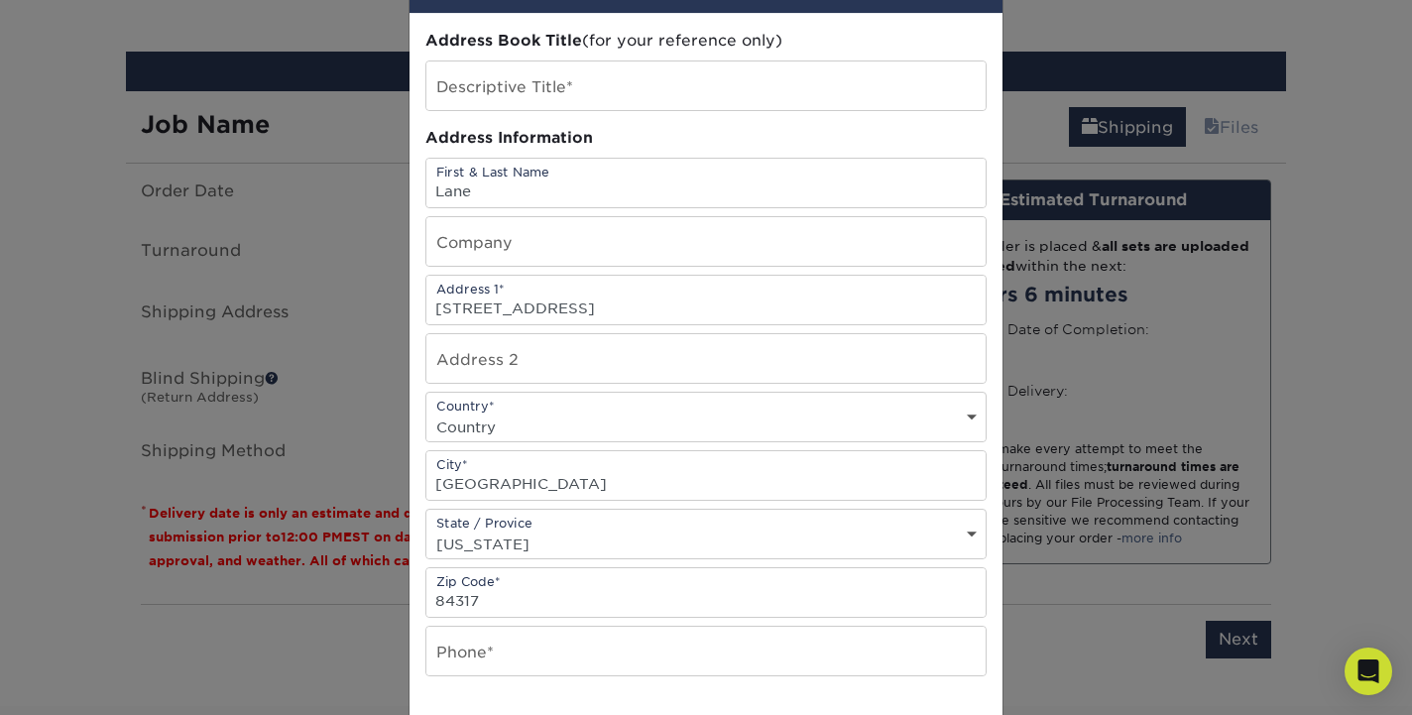
scroll to position [108, 0]
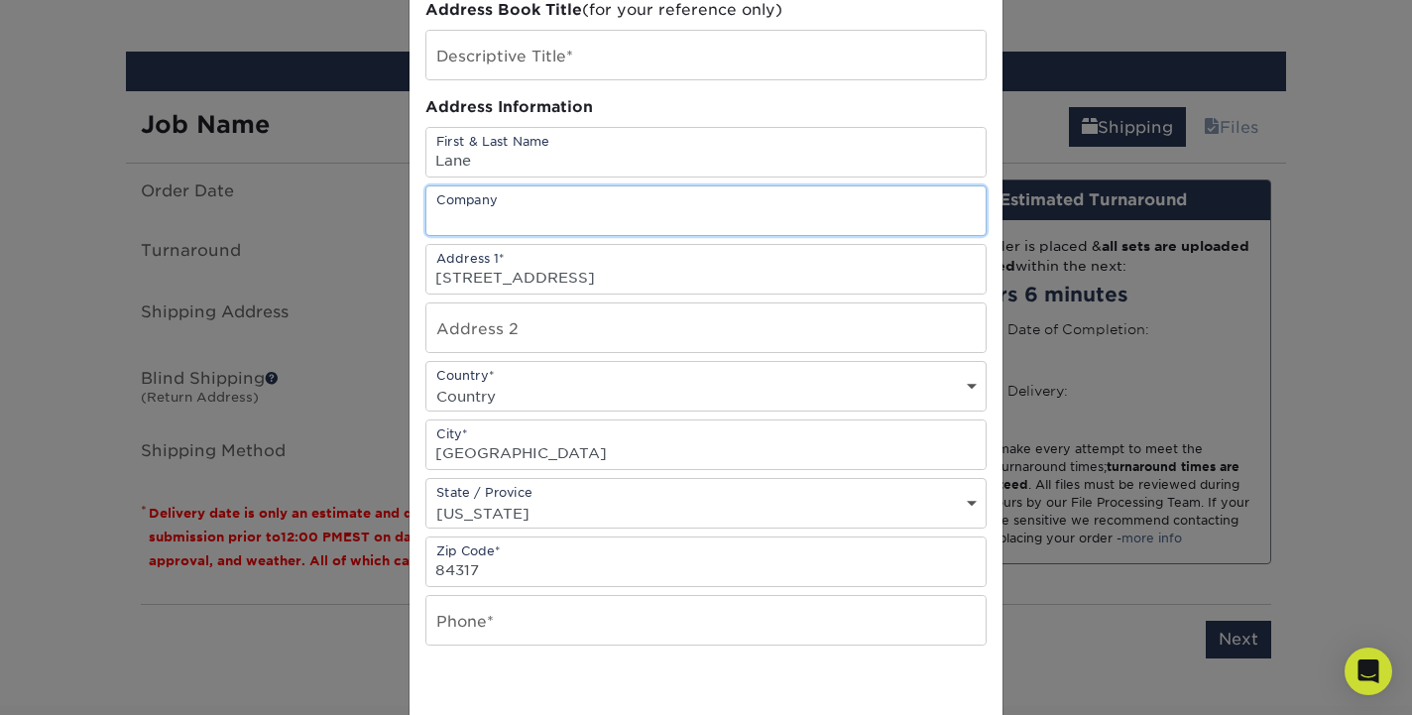
click at [955, 215] on input "text" at bounding box center [705, 210] width 559 height 49
type input "Stonefly Real Estate, LLC"
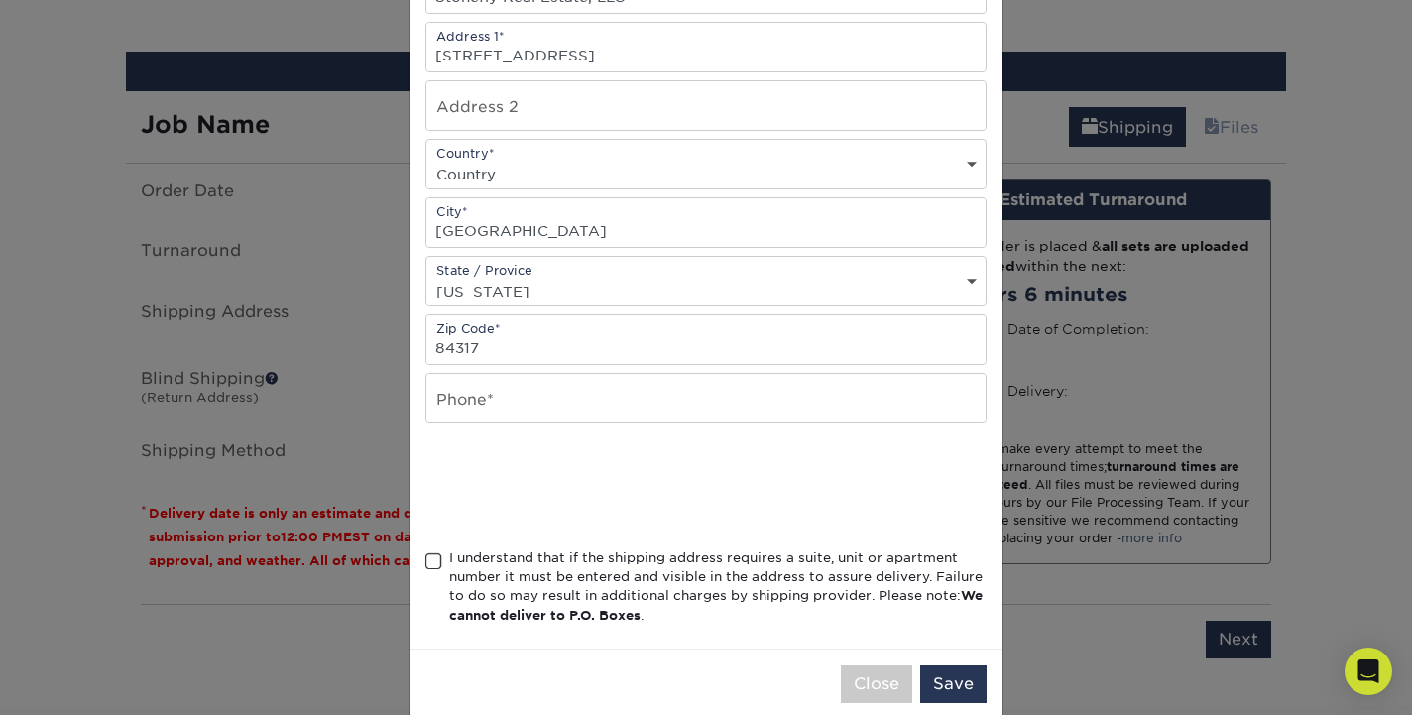
scroll to position [360, 0]
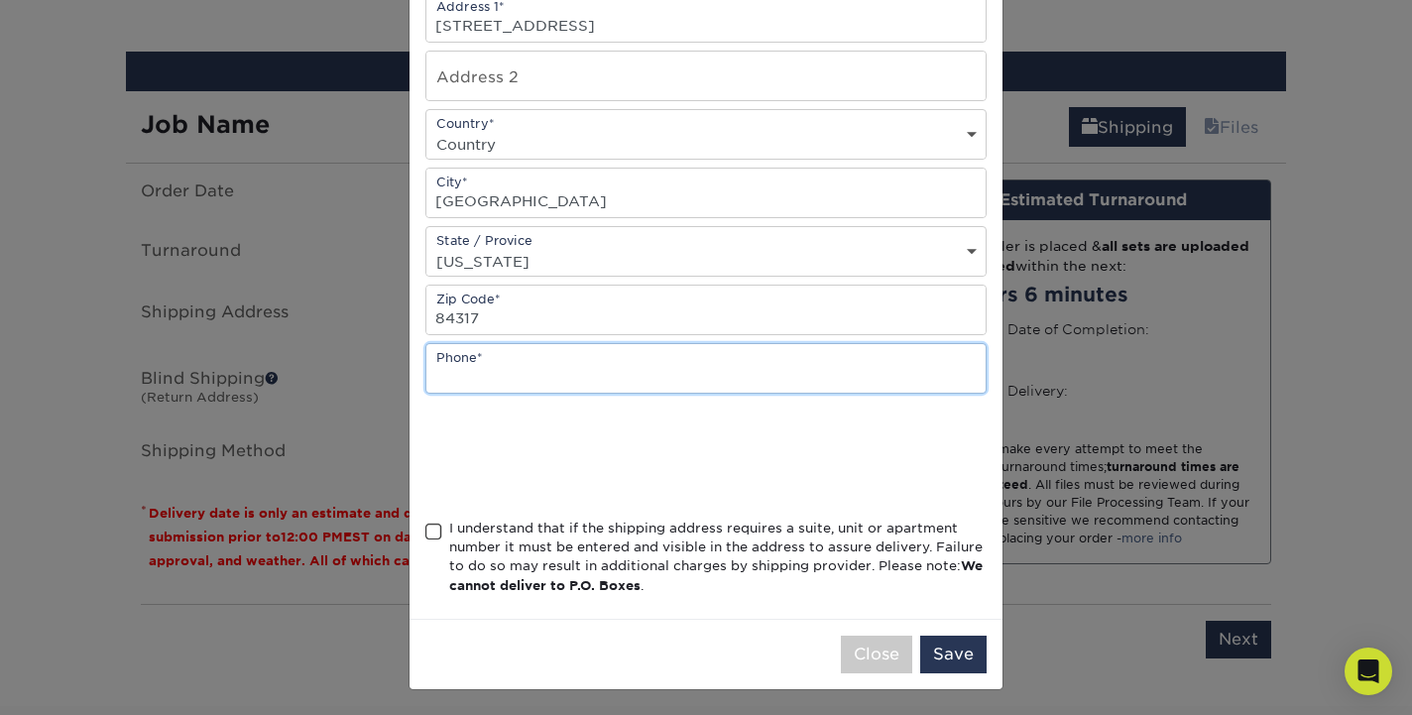
click at [958, 384] on input "text" at bounding box center [705, 368] width 559 height 49
type input "8017034194"
click at [487, 130] on div "Country* Country United States Canada ----------------------------- Afghanistan…" at bounding box center [705, 134] width 561 height 51
click at [977, 131] on div "Country* Country United States Canada ----------------------------- Afghanistan…" at bounding box center [705, 134] width 561 height 51
select select "US"
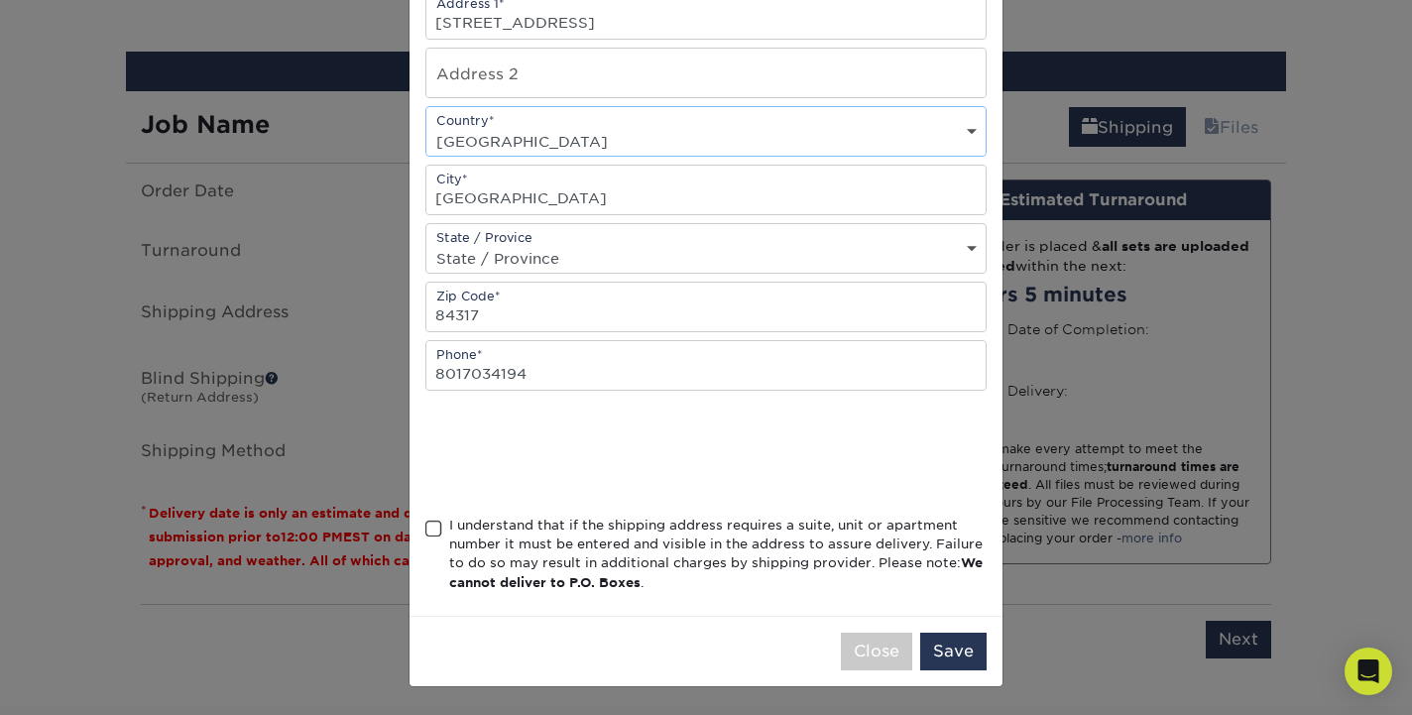
scroll to position [368, 0]
click at [434, 531] on span at bounding box center [433, 529] width 17 height 19
click at [0, 0] on input "I understand that if the shipping address requires a suite, unit or apartment n…" at bounding box center [0, 0] width 0 height 0
click at [960, 647] on button "Save" at bounding box center [953, 652] width 66 height 38
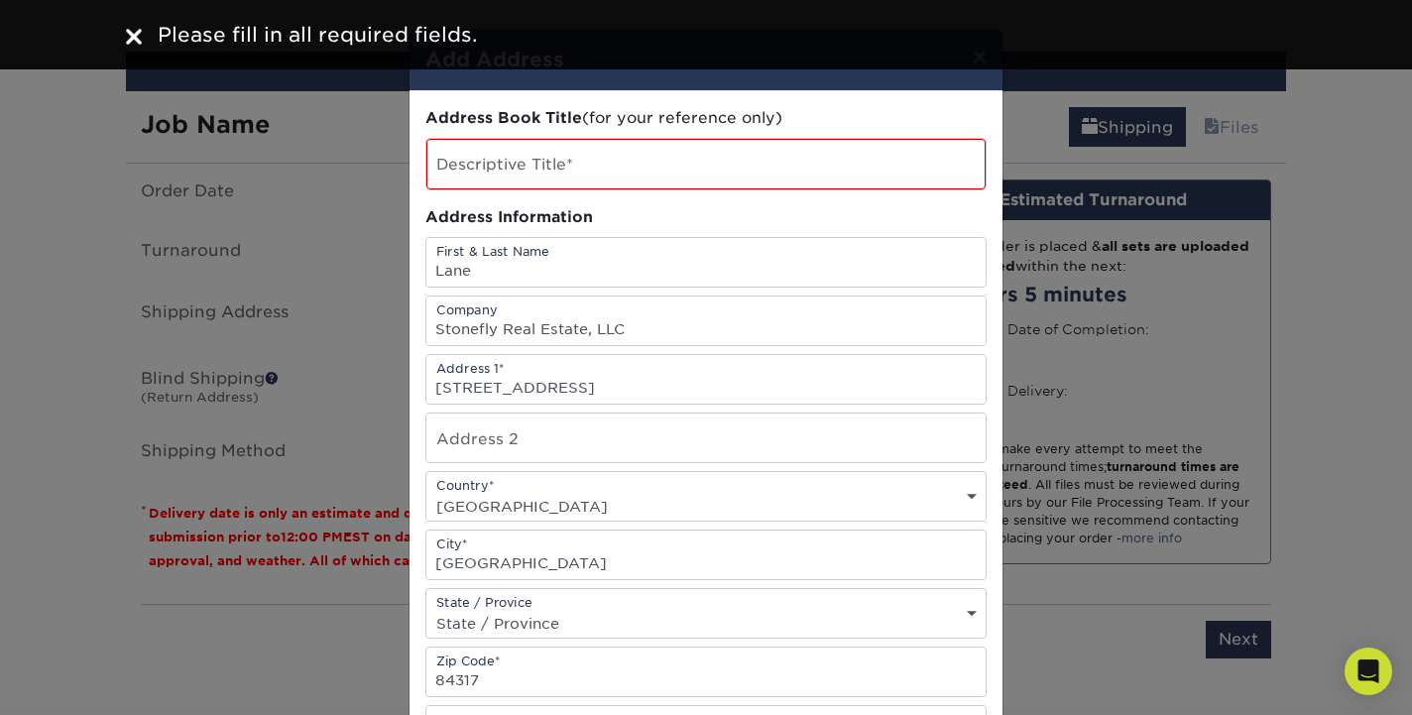
scroll to position [0, 0]
click at [543, 155] on input "text" at bounding box center [705, 164] width 559 height 51
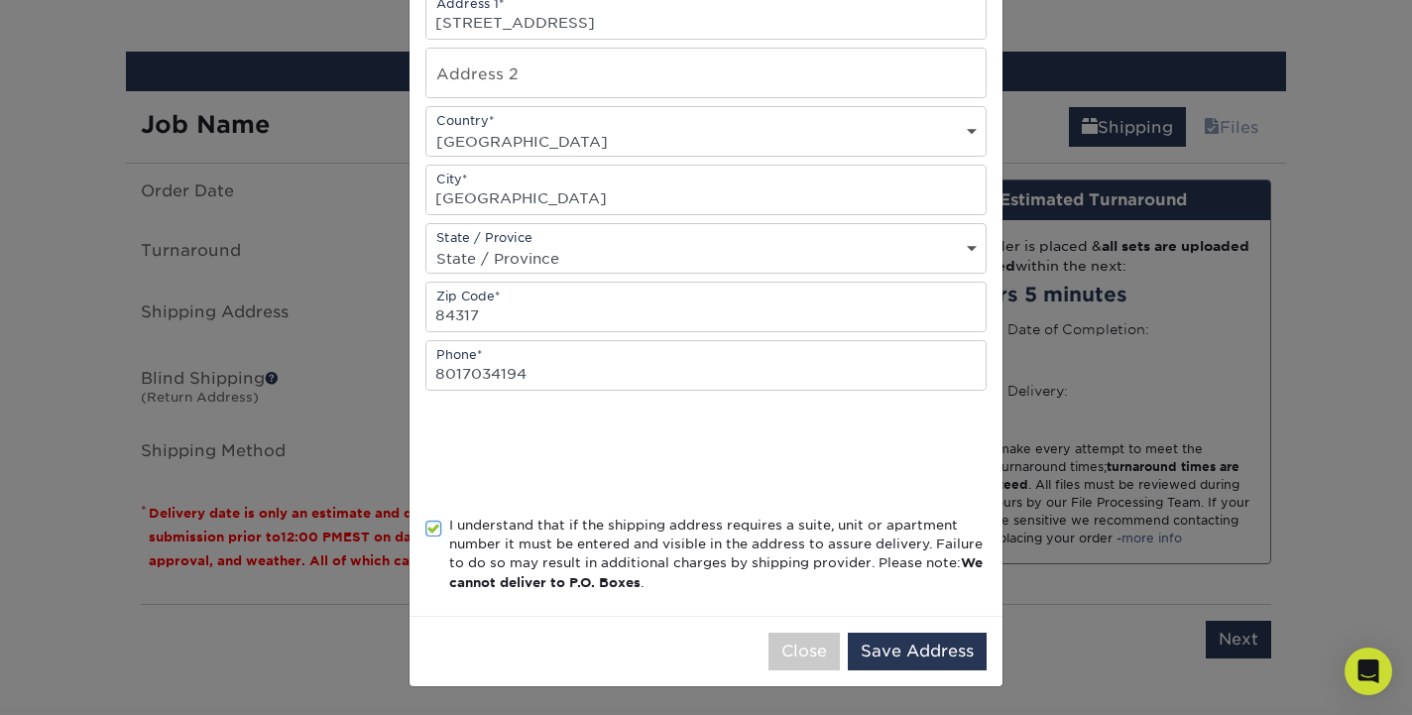
scroll to position [370, 0]
type input "Business Cards"
click at [900, 647] on button "Save Address" at bounding box center [917, 652] width 139 height 38
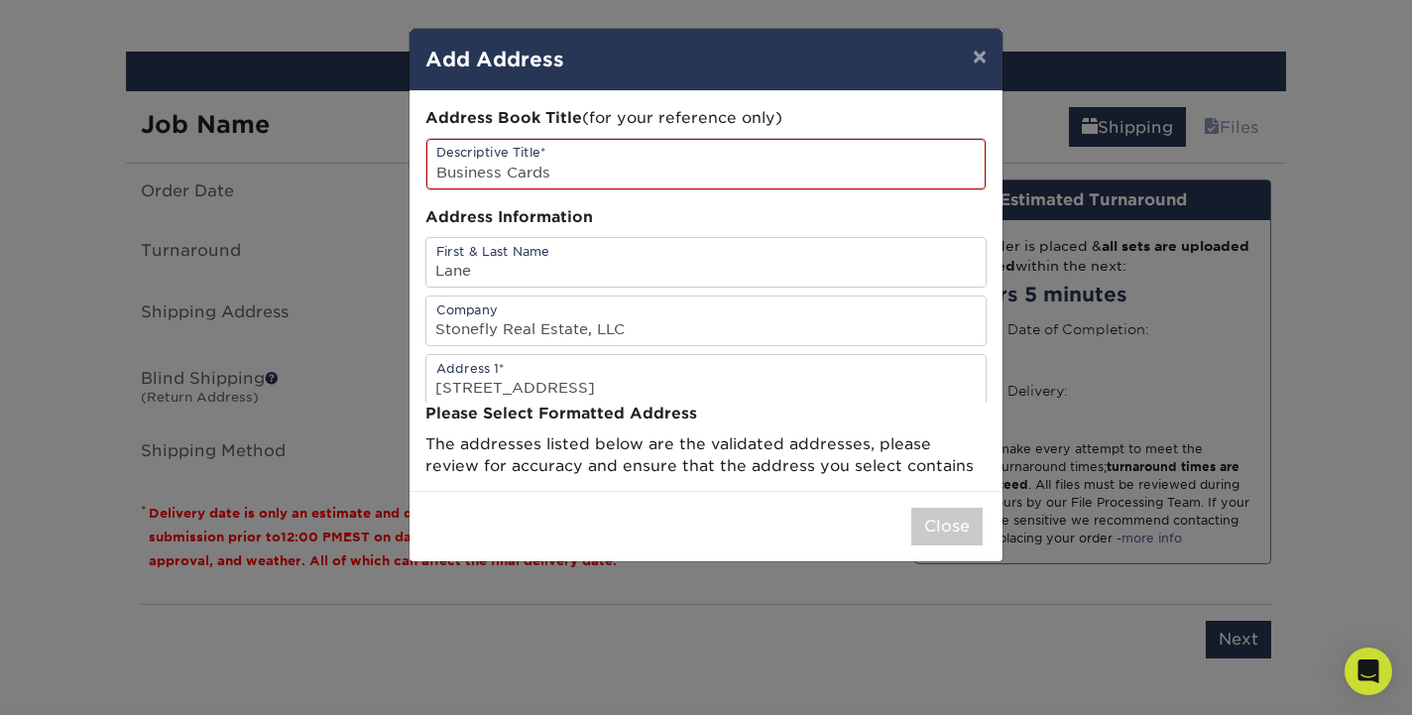
scroll to position [0, 0]
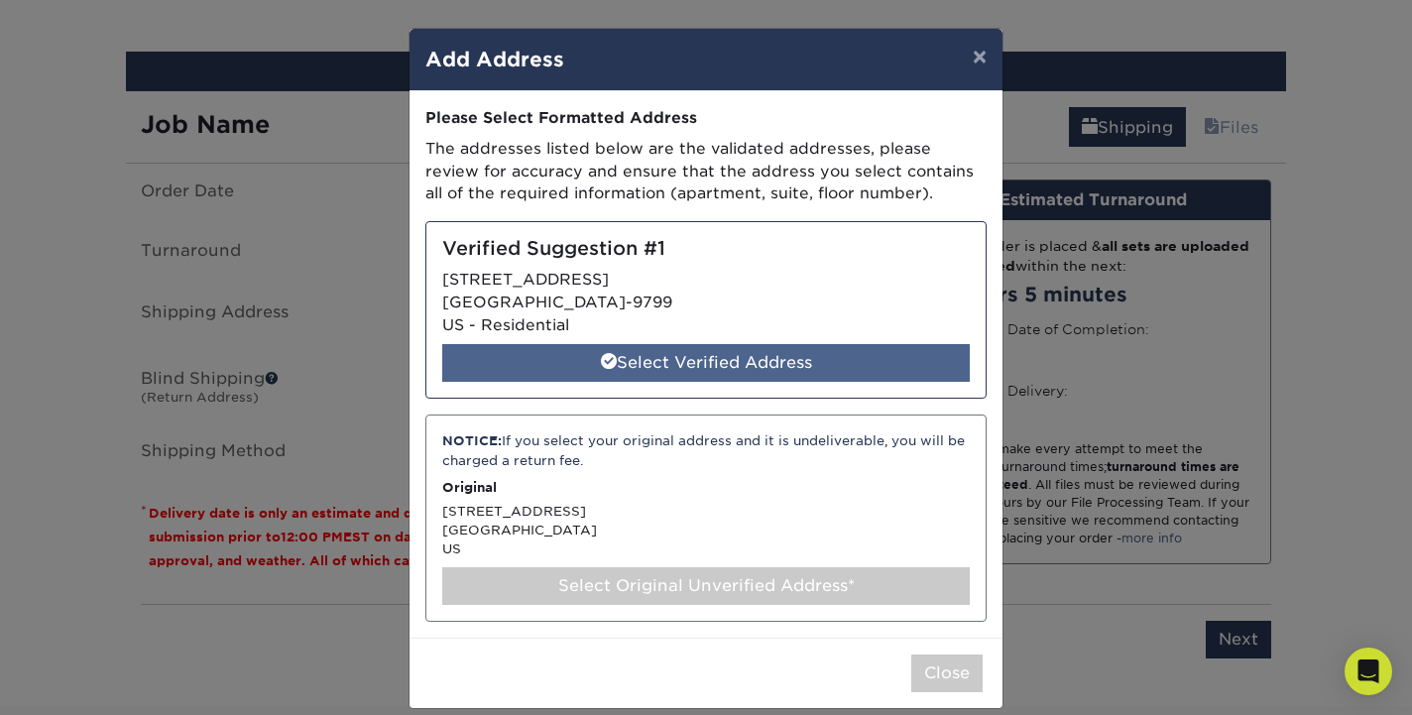
click at [659, 363] on div "Select Verified Address" at bounding box center [706, 363] width 528 height 38
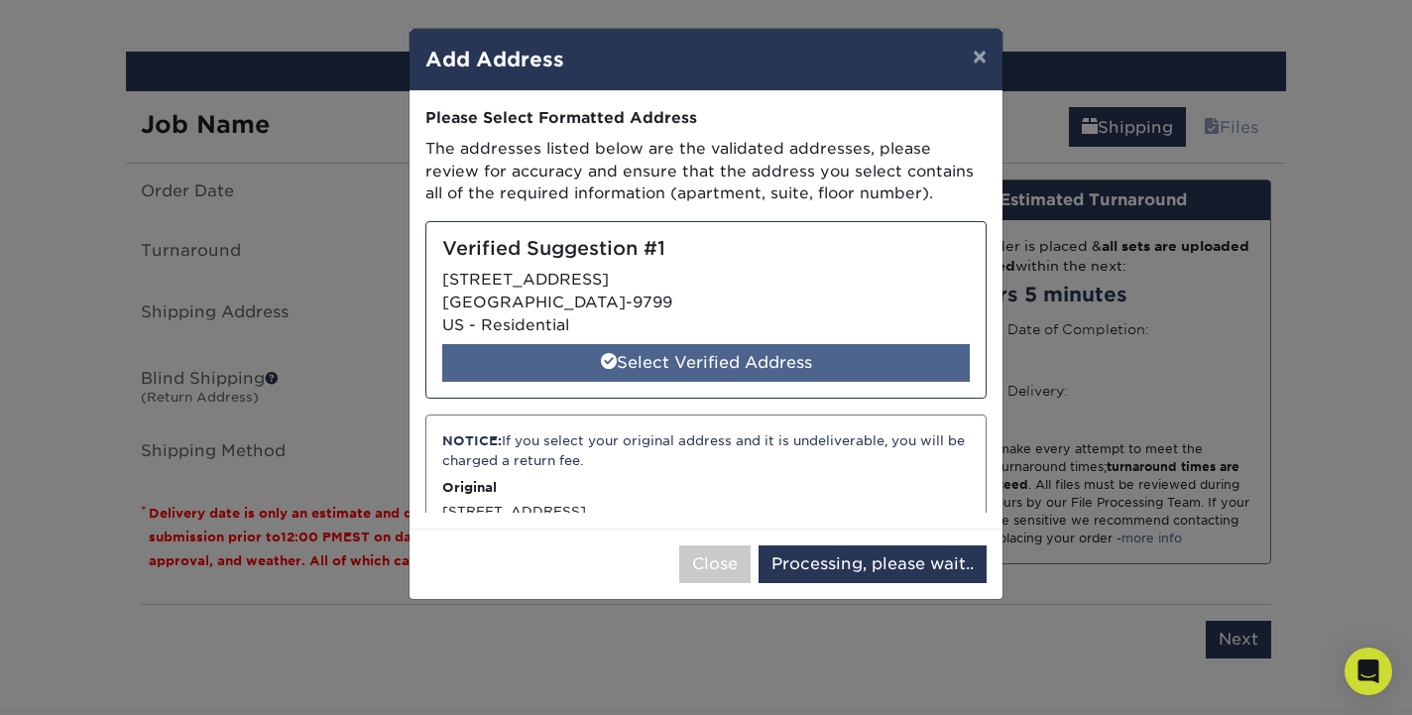
select select "286965"
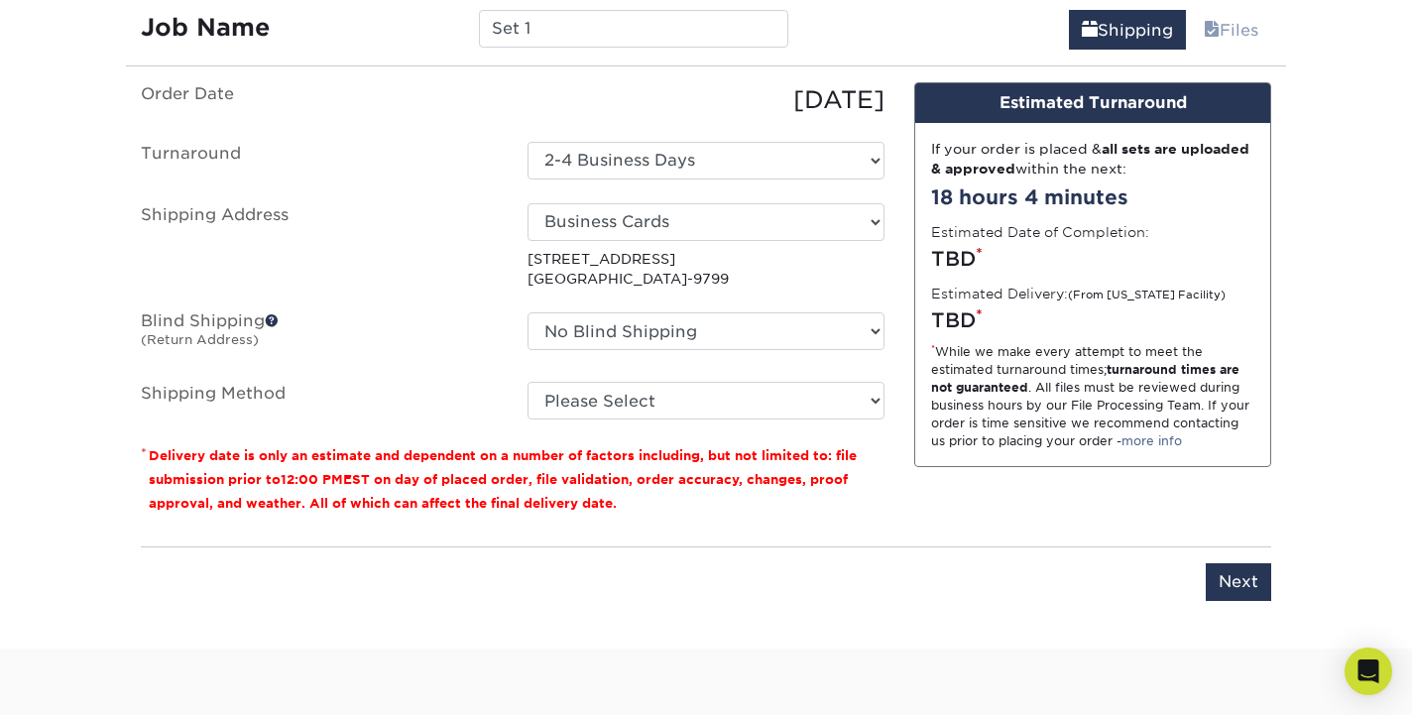
scroll to position [1207, 0]
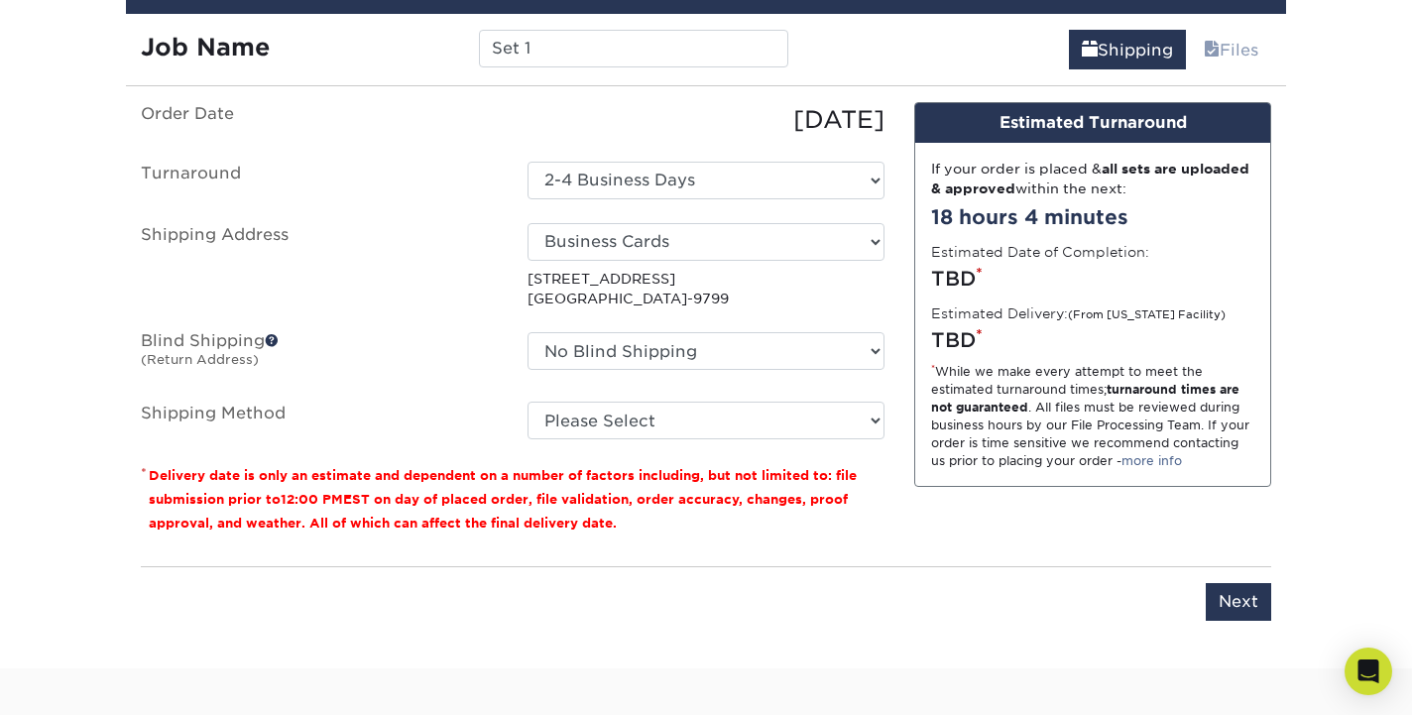
click at [626, 284] on p "6486 E HIGHWAY 39 HUNTSVILLE, UT 84317-9799" at bounding box center [706, 289] width 357 height 41
click at [627, 277] on p "6486 E HIGHWAY 39 HUNTSVILLE, UT 84317-9799" at bounding box center [706, 289] width 357 height 41
click at [624, 303] on p "6486 E HIGHWAY 39 HUNTSVILLE, UT 84317-9799" at bounding box center [706, 289] width 357 height 41
select select "03"
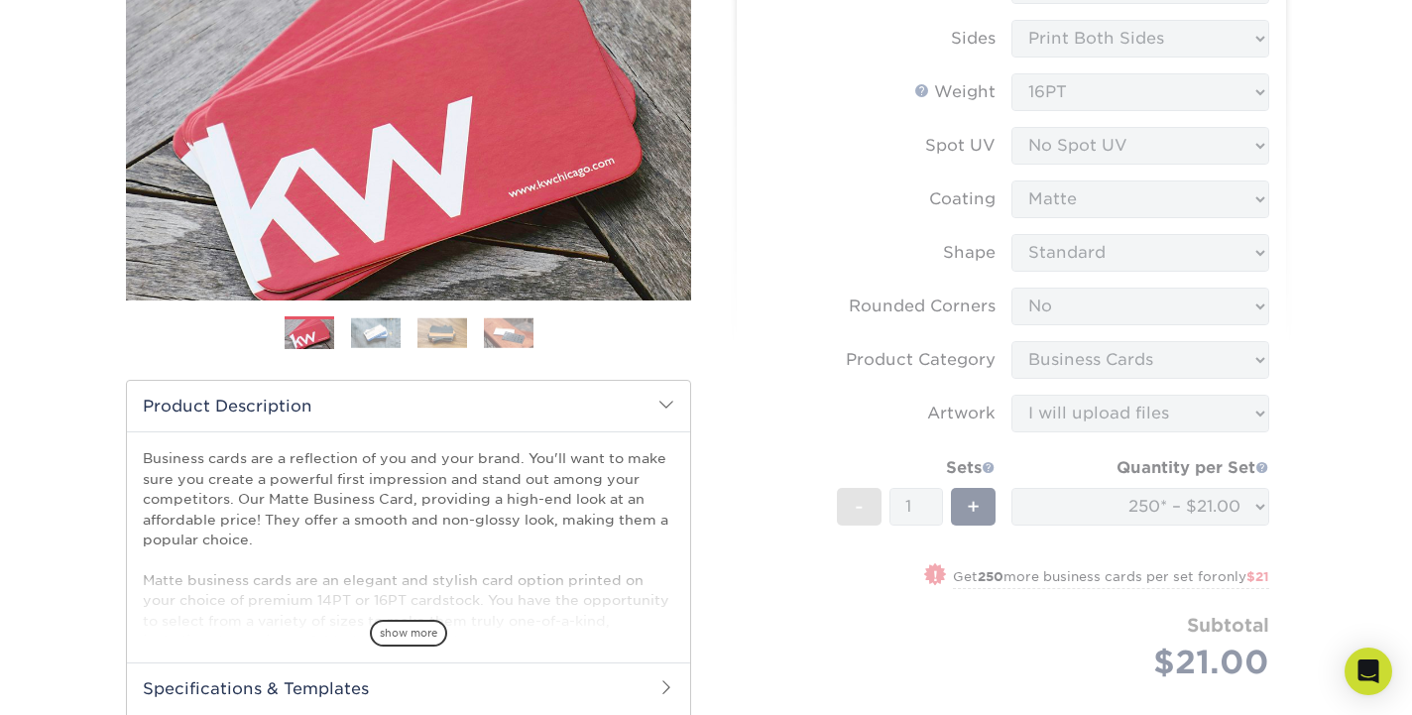
scroll to position [291, 0]
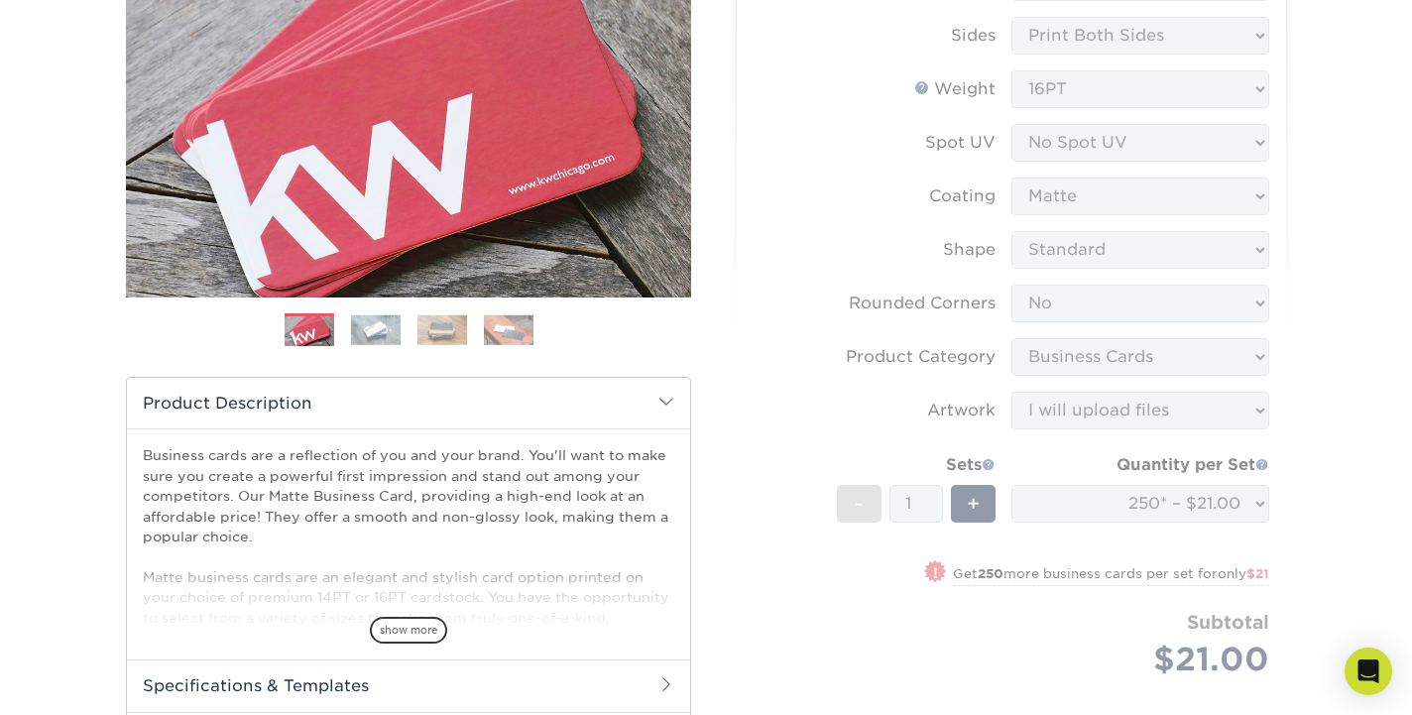
click at [380, 327] on img at bounding box center [376, 329] width 50 height 31
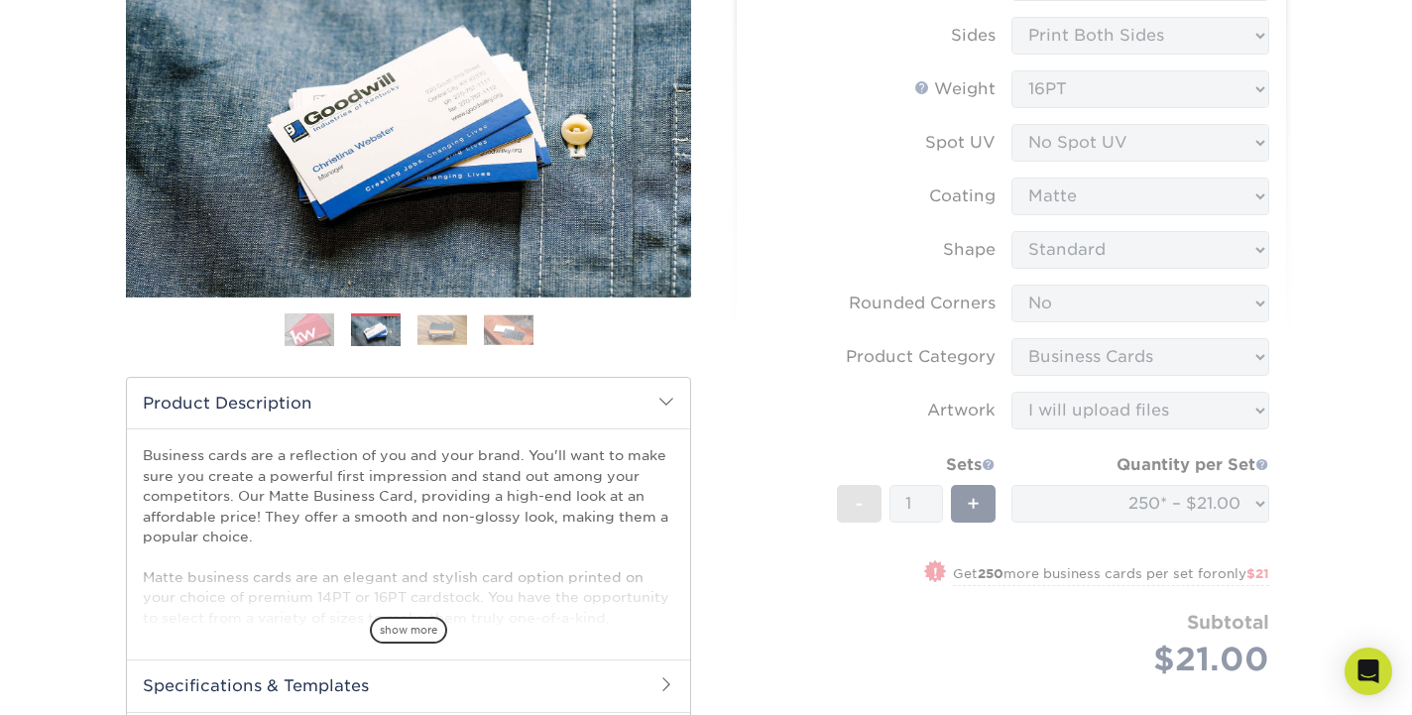
click at [435, 331] on img at bounding box center [443, 329] width 50 height 31
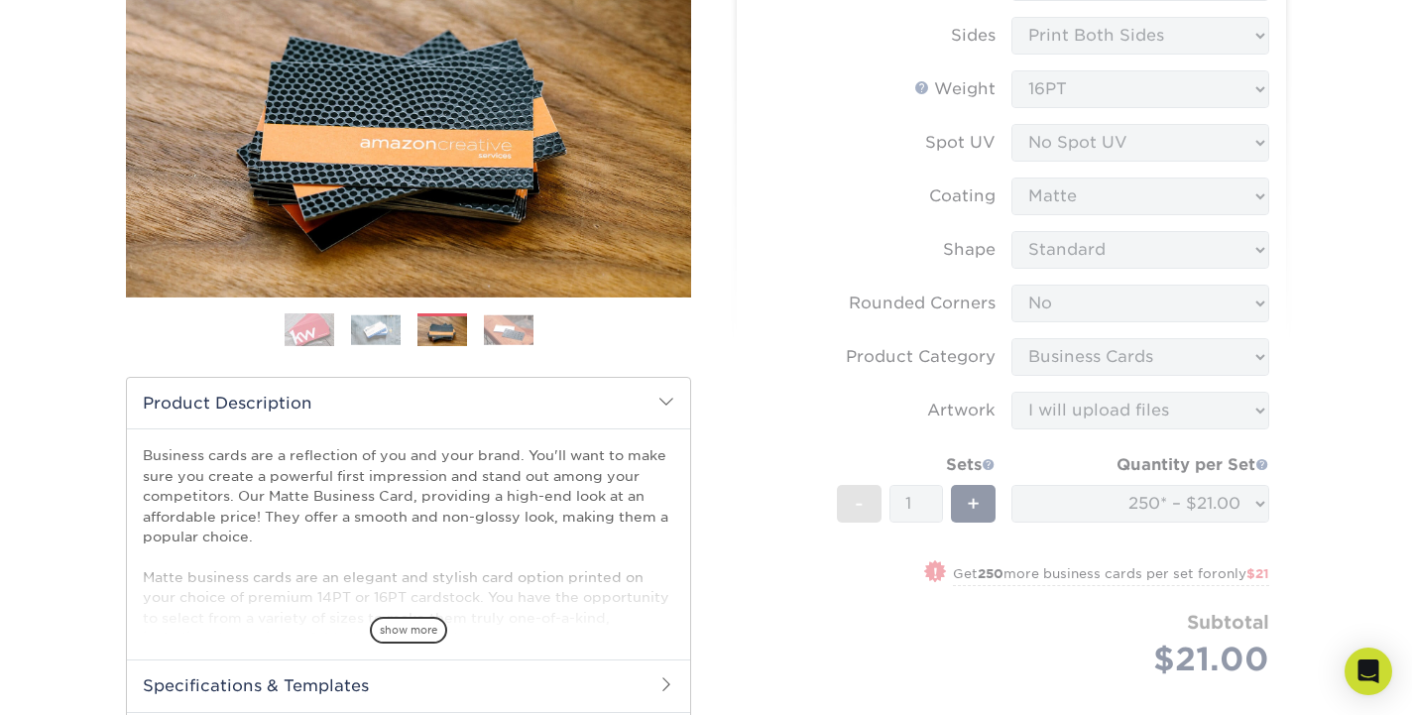
click at [464, 328] on img at bounding box center [443, 331] width 50 height 31
click at [502, 328] on img at bounding box center [509, 329] width 50 height 31
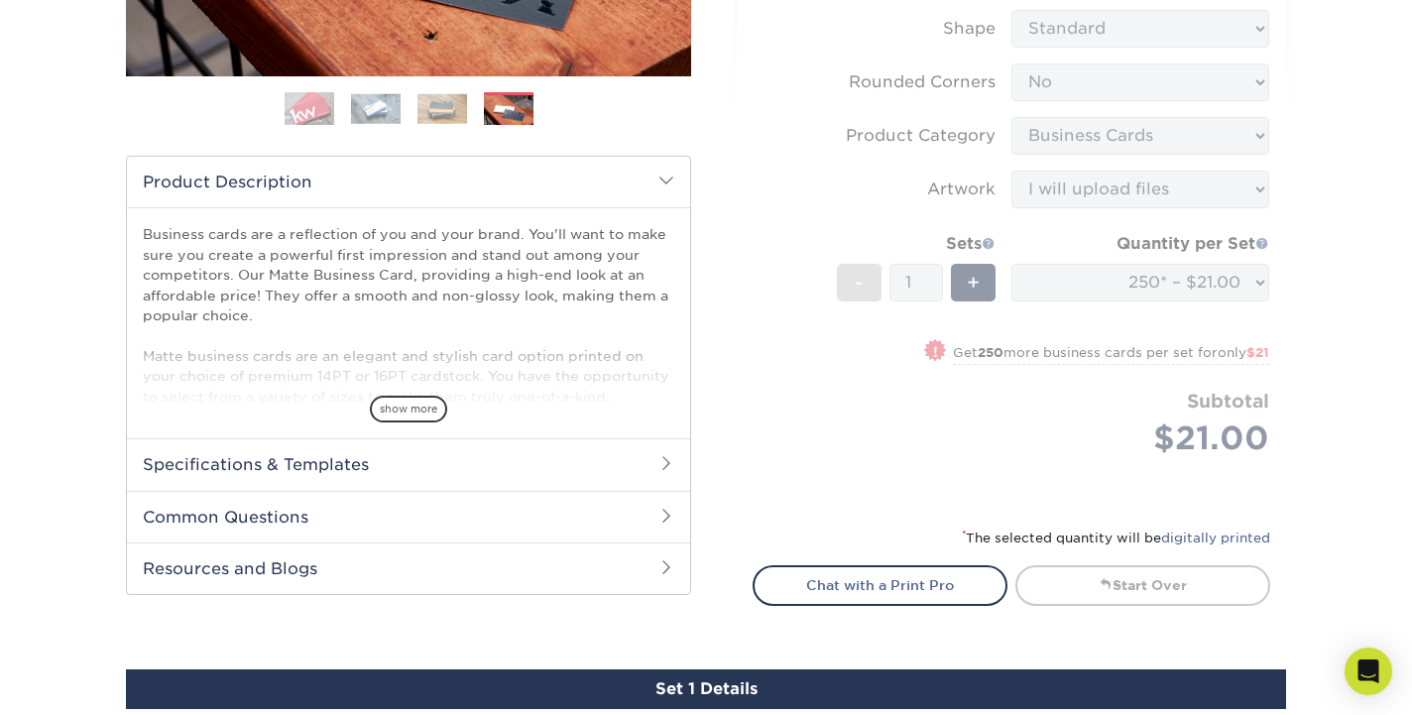
scroll to position [514, 0]
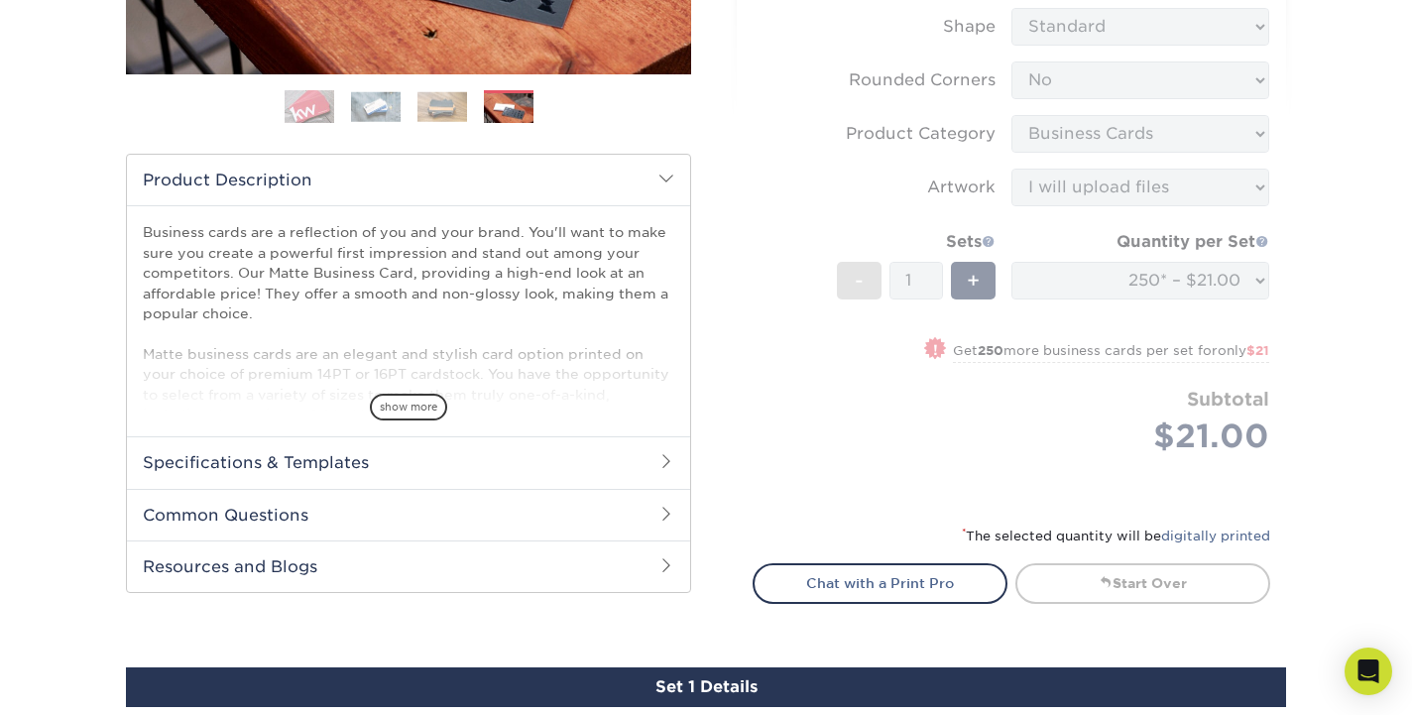
click at [397, 471] on h2 "Specifications & Templates" at bounding box center [408, 462] width 563 height 52
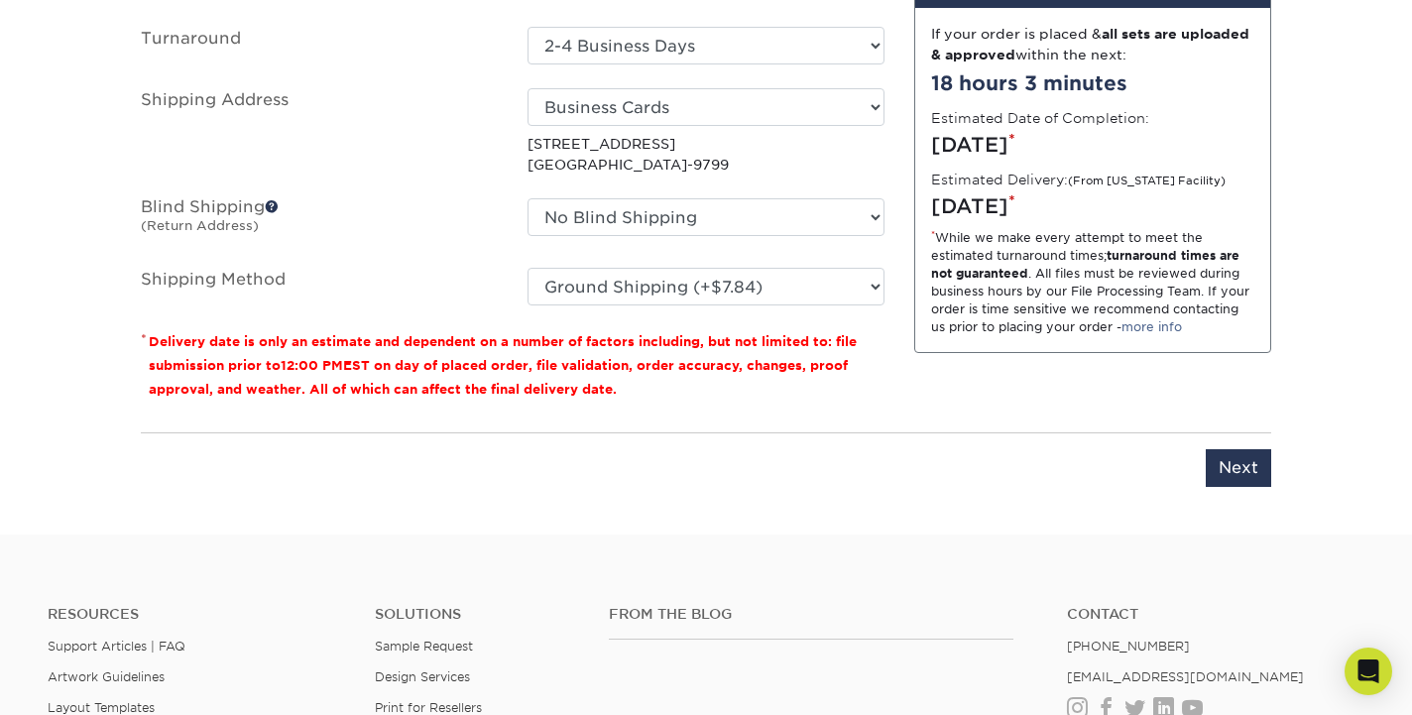
scroll to position [1684, 0]
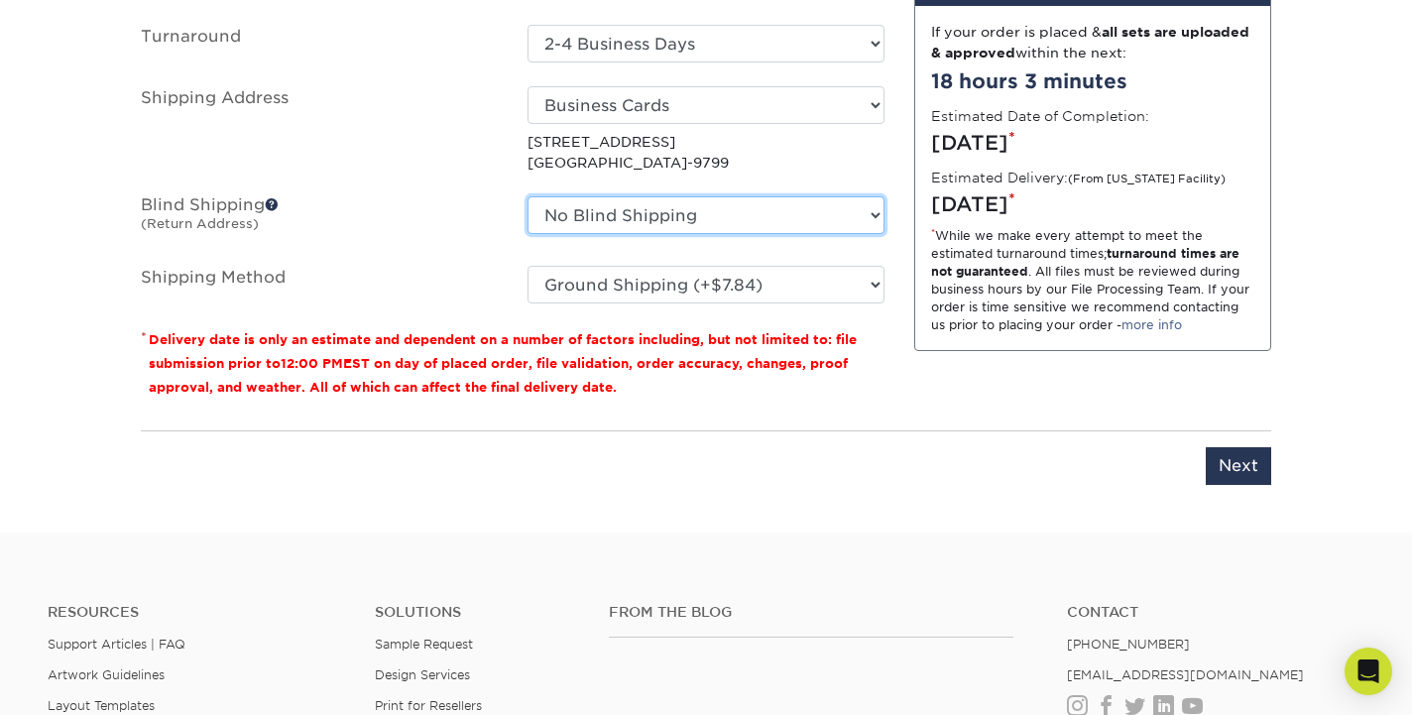
select select "newaddress"
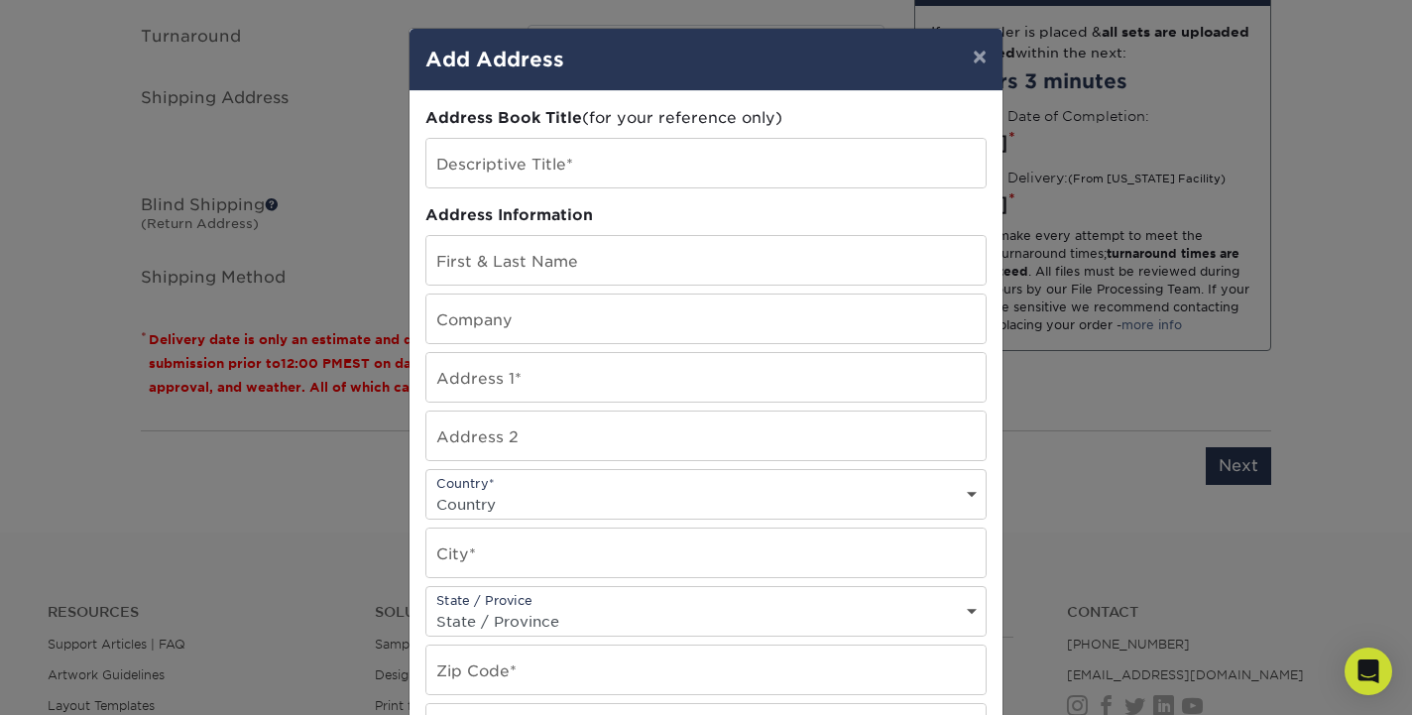
click at [980, 55] on button "×" at bounding box center [980, 57] width 46 height 56
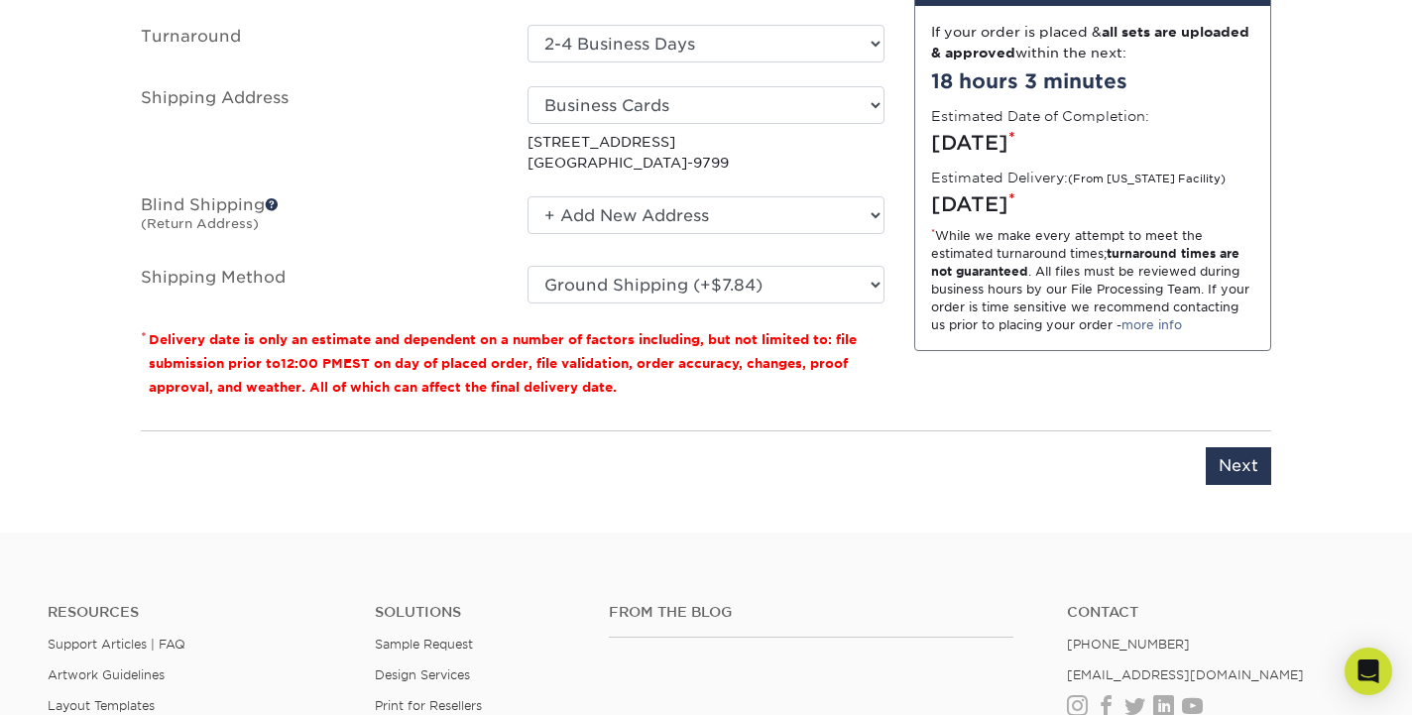
click at [271, 197] on span at bounding box center [272, 204] width 14 height 14
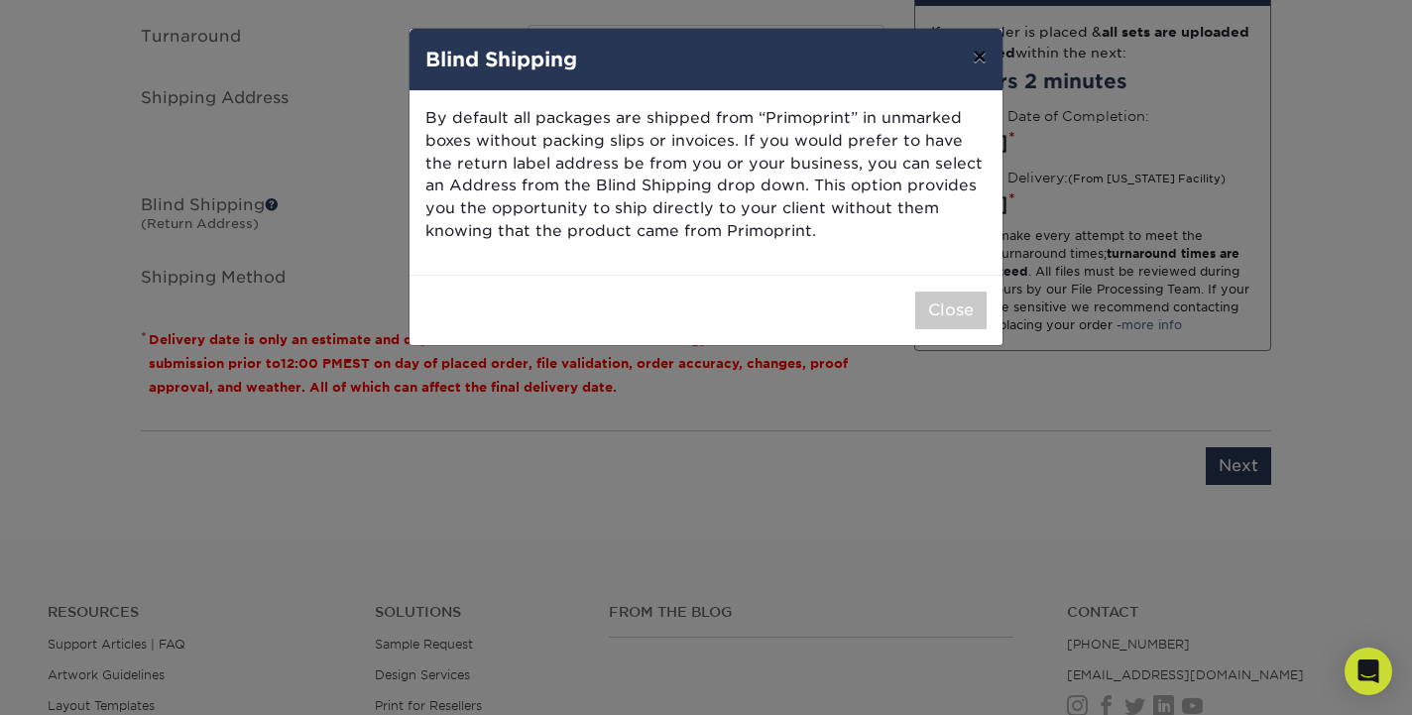
click at [981, 59] on button "×" at bounding box center [980, 57] width 46 height 56
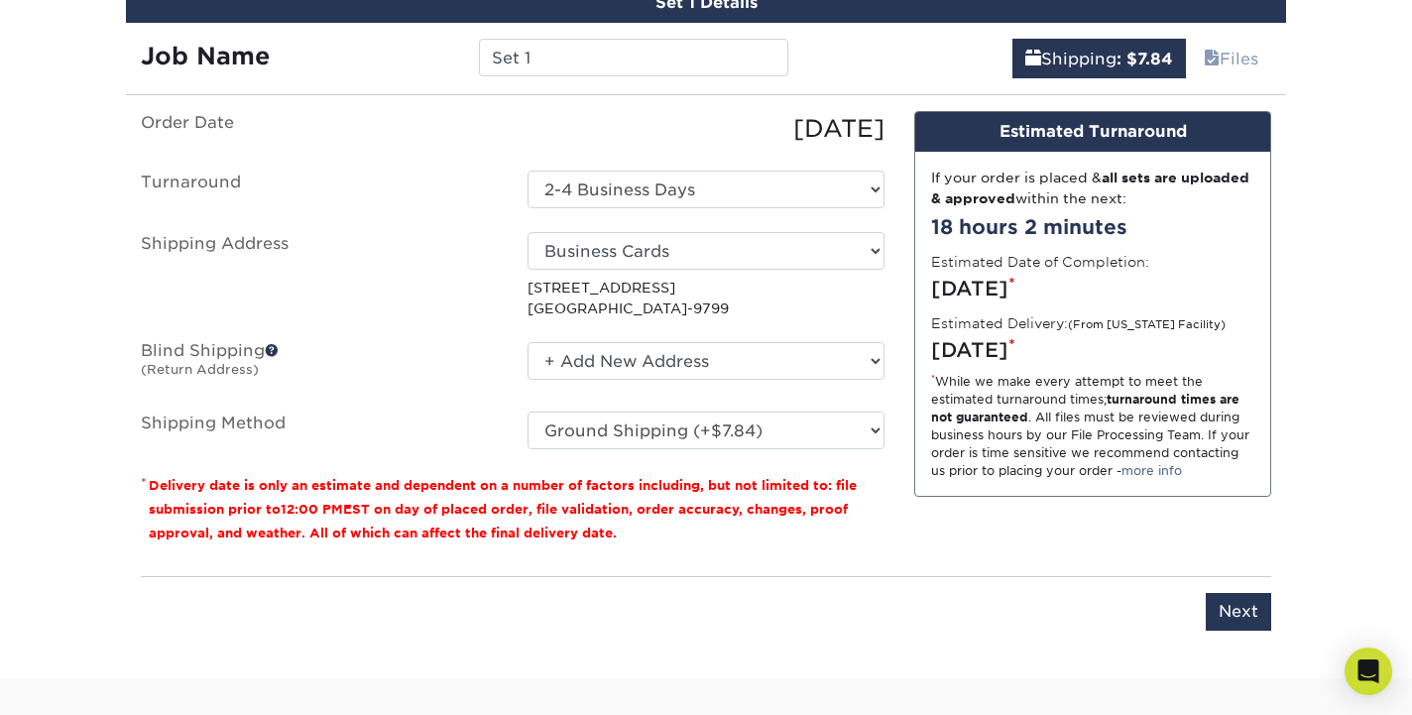
scroll to position [1539, 0]
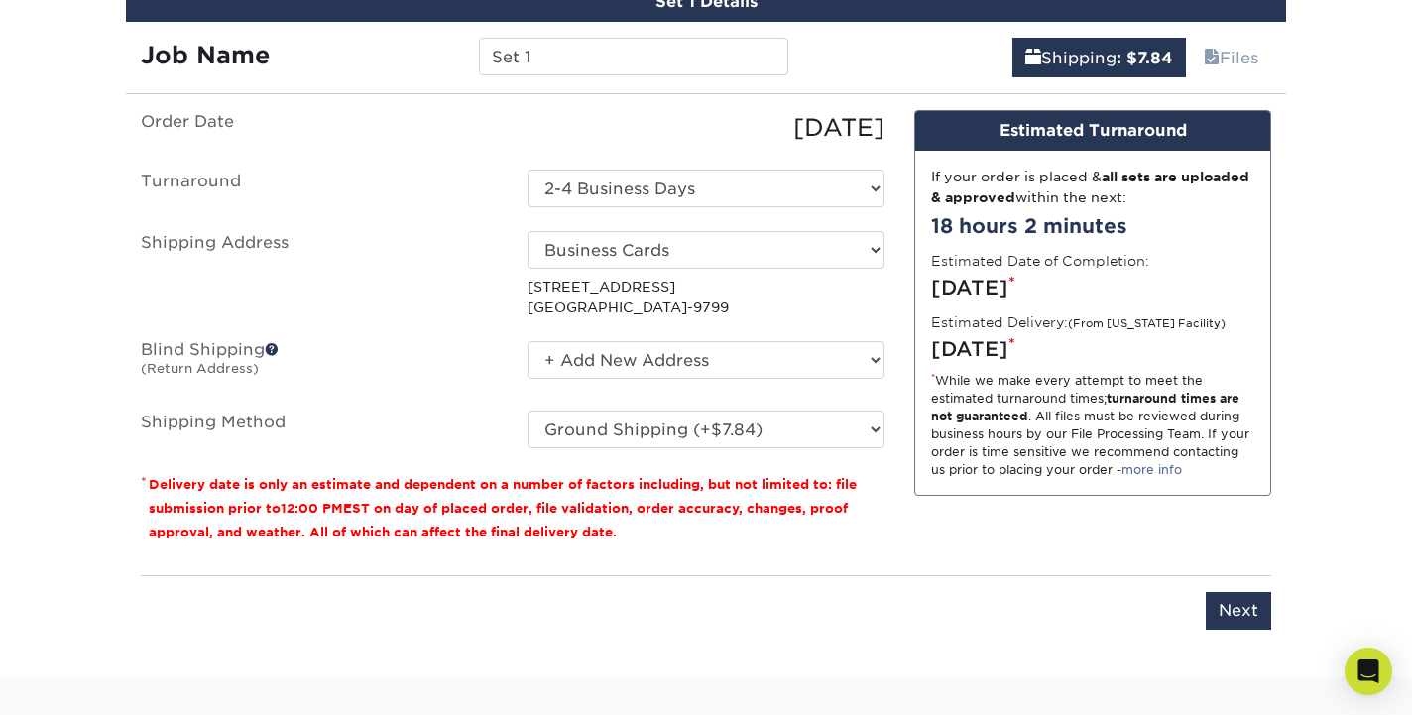
click at [659, 285] on p "6486 E HIGHWAY 39 HUNTSVILLE, UT 84317-9799" at bounding box center [706, 297] width 357 height 41
click at [659, 298] on p "6486 E HIGHWAY 39 HUNTSVILLE, UT 84317-9799" at bounding box center [706, 297] width 357 height 41
click at [651, 279] on p "6486 E HIGHWAY 39 HUNTSVILLE, UT 84317-9799" at bounding box center [706, 297] width 357 height 41
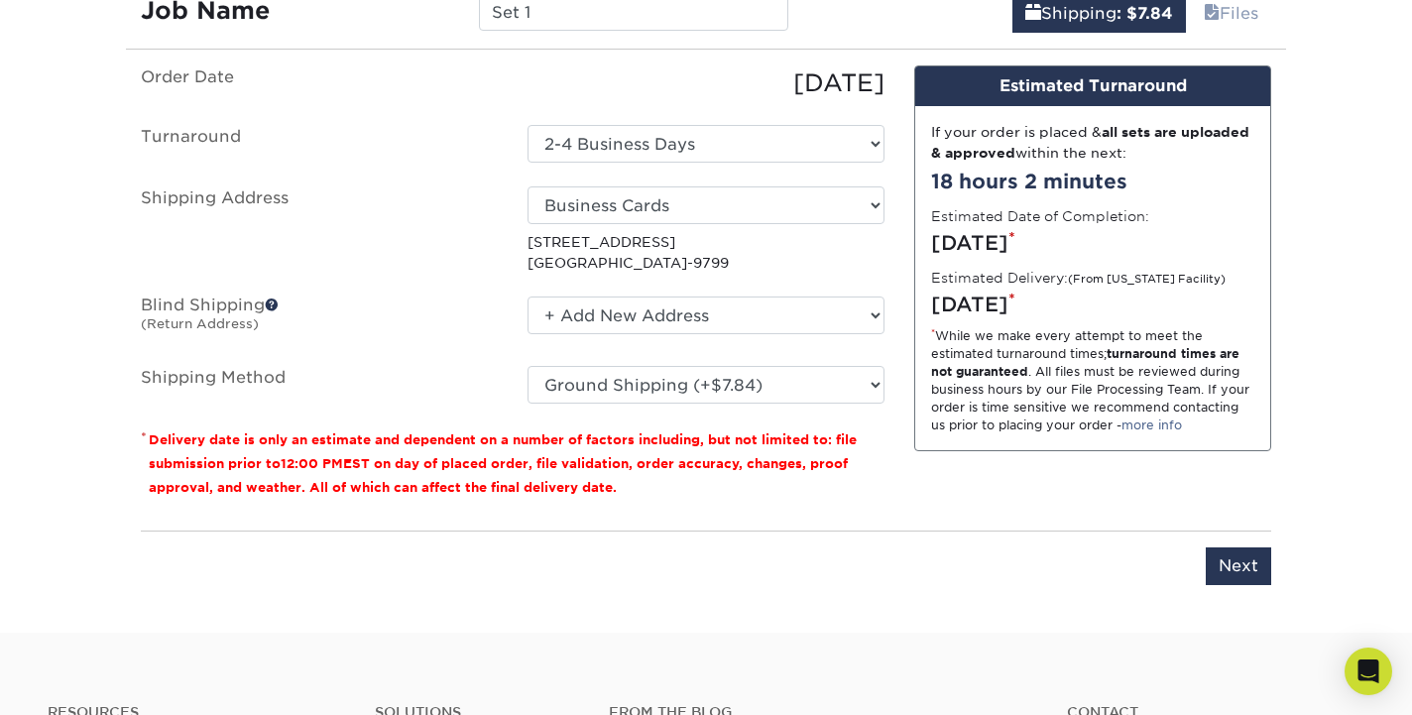
scroll to position [1587, 0]
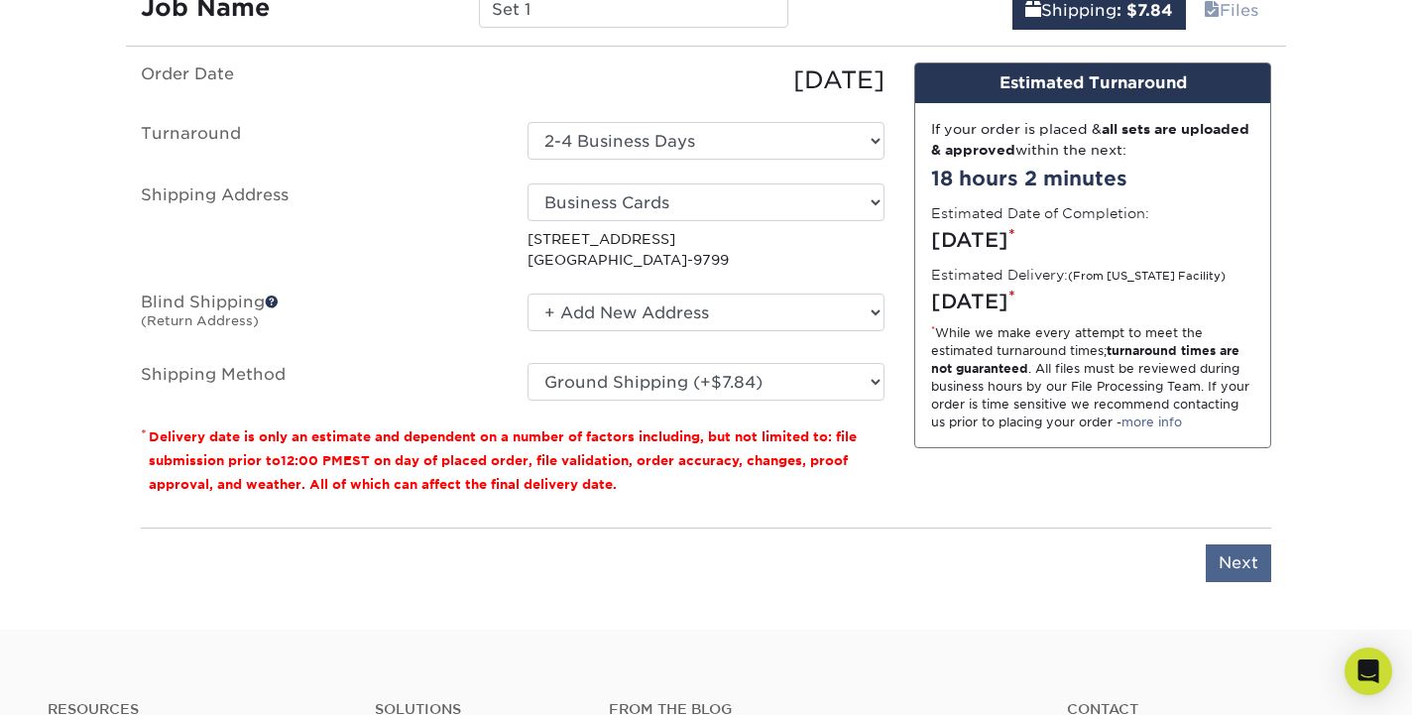
click at [1241, 555] on input "Next" at bounding box center [1238, 563] width 65 height 38
type input "Next"
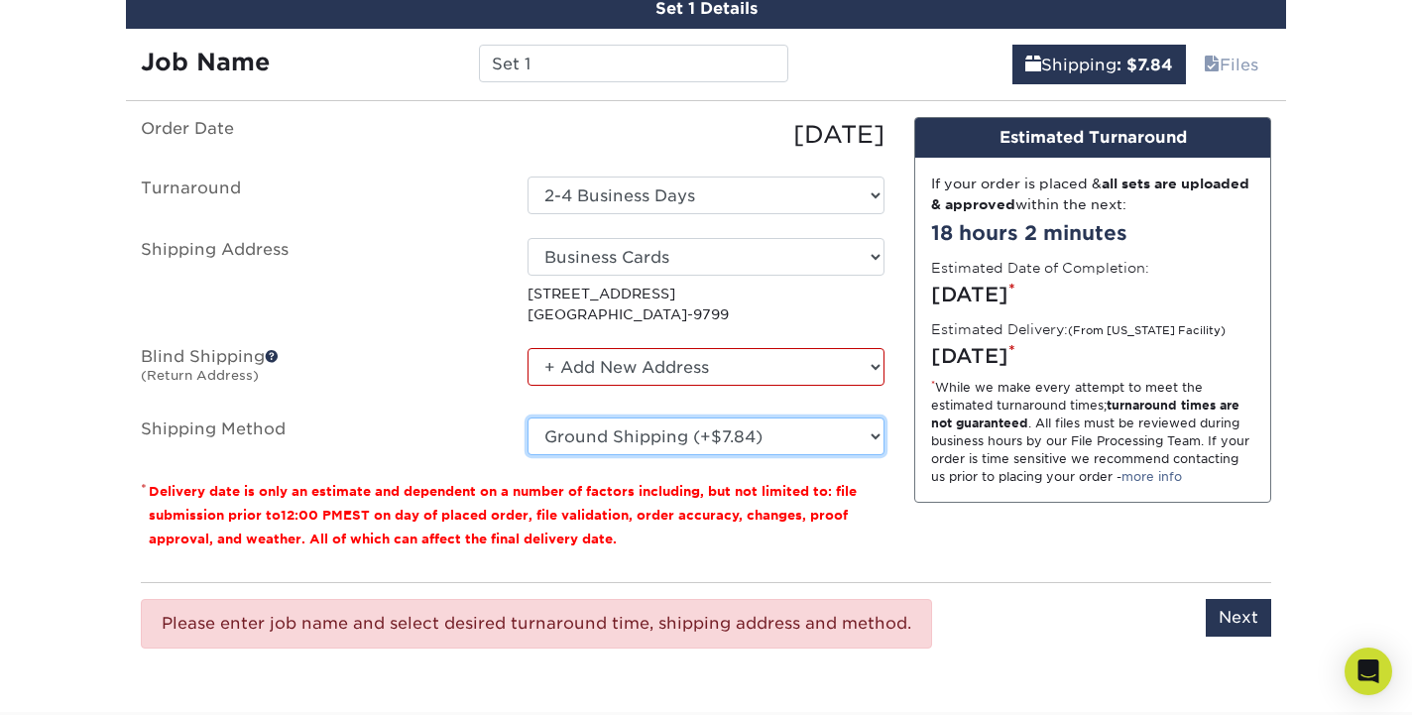
scroll to position [1534, 0]
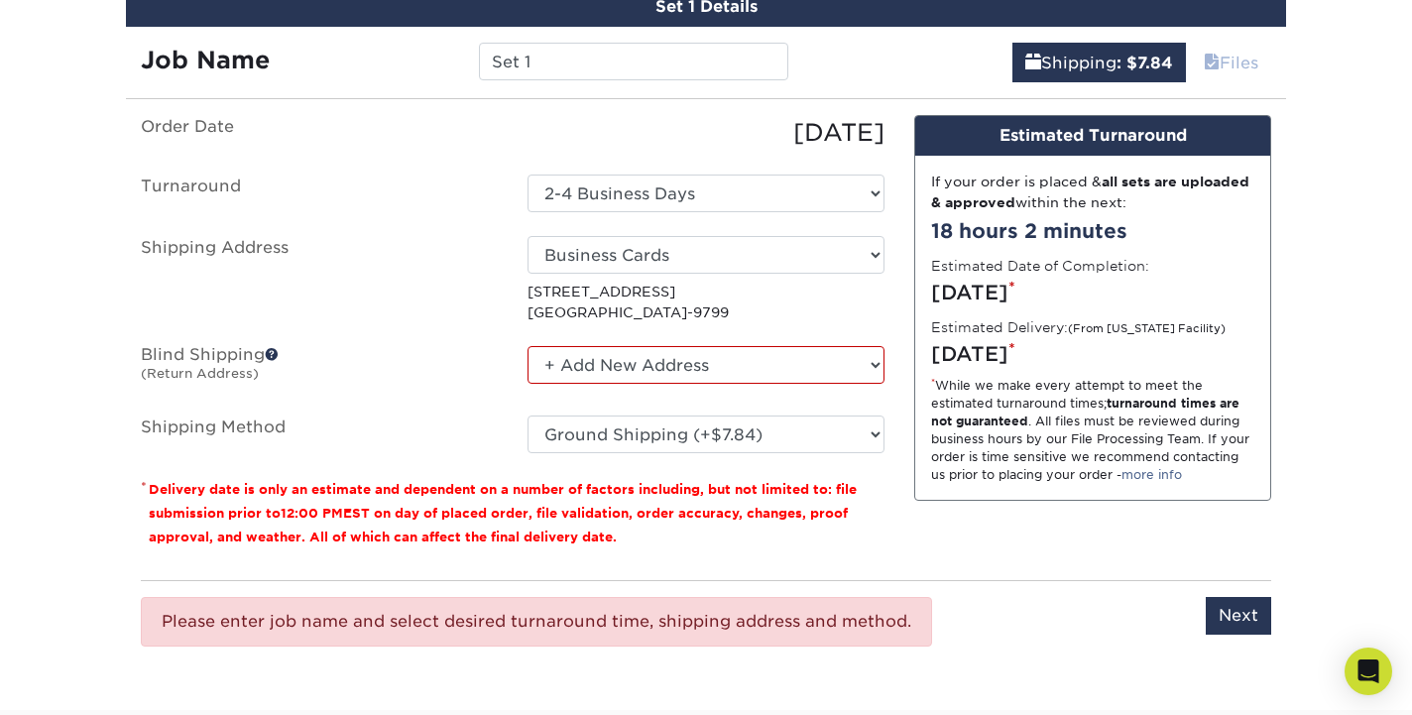
click at [1230, 57] on link "Files" at bounding box center [1231, 63] width 80 height 40
click at [1103, 61] on link "Shipping : $7.84" at bounding box center [1100, 63] width 174 height 40
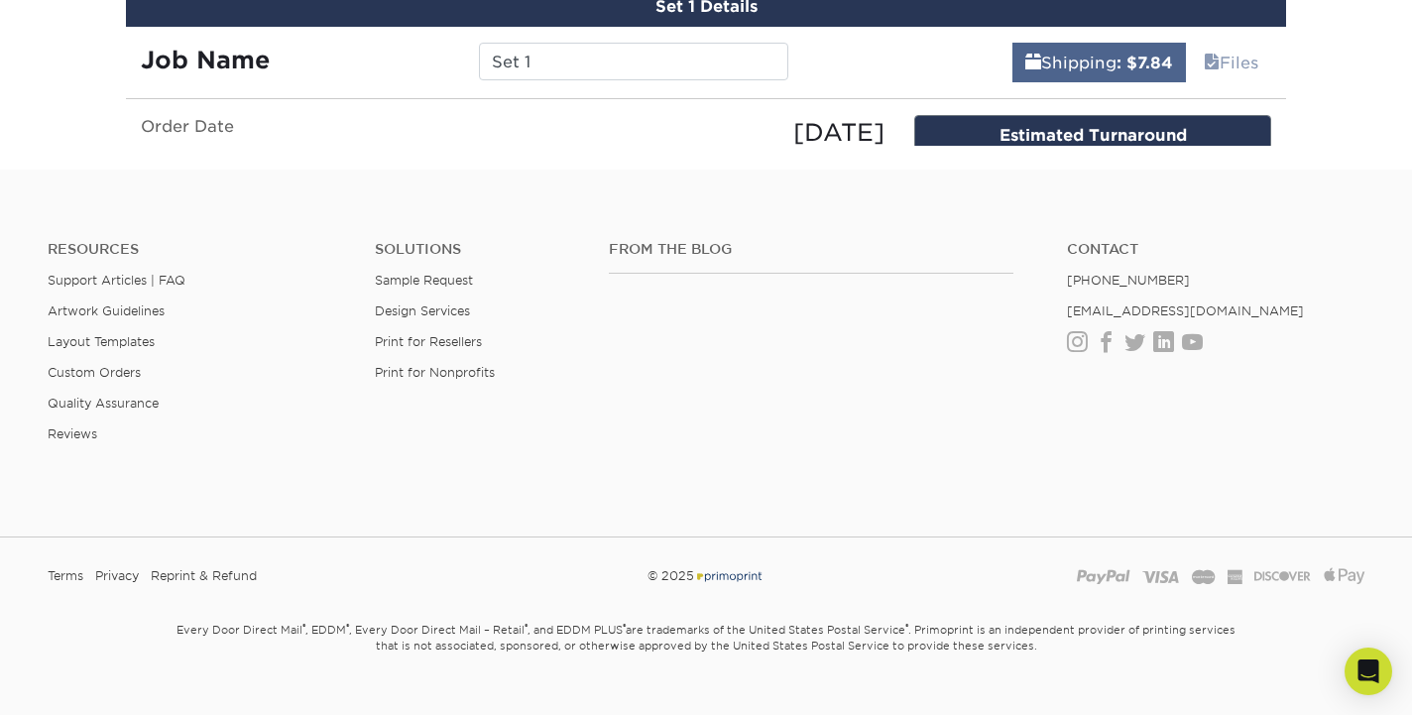
scroll to position [1516, 0]
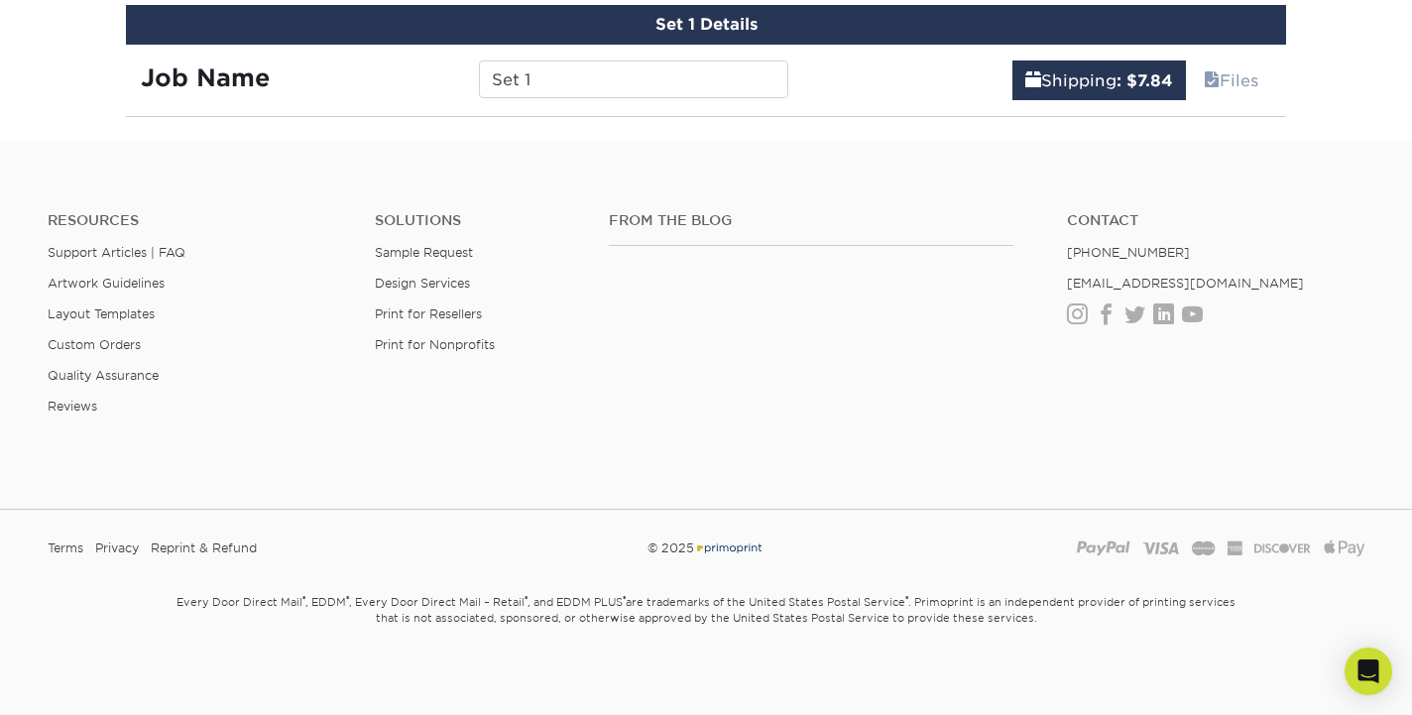
click at [893, 86] on div "Shipping : $7.84 Files" at bounding box center [1045, 73] width 484 height 56
click at [879, 86] on div "Shipping : $7.84 Files" at bounding box center [1045, 73] width 484 height 56
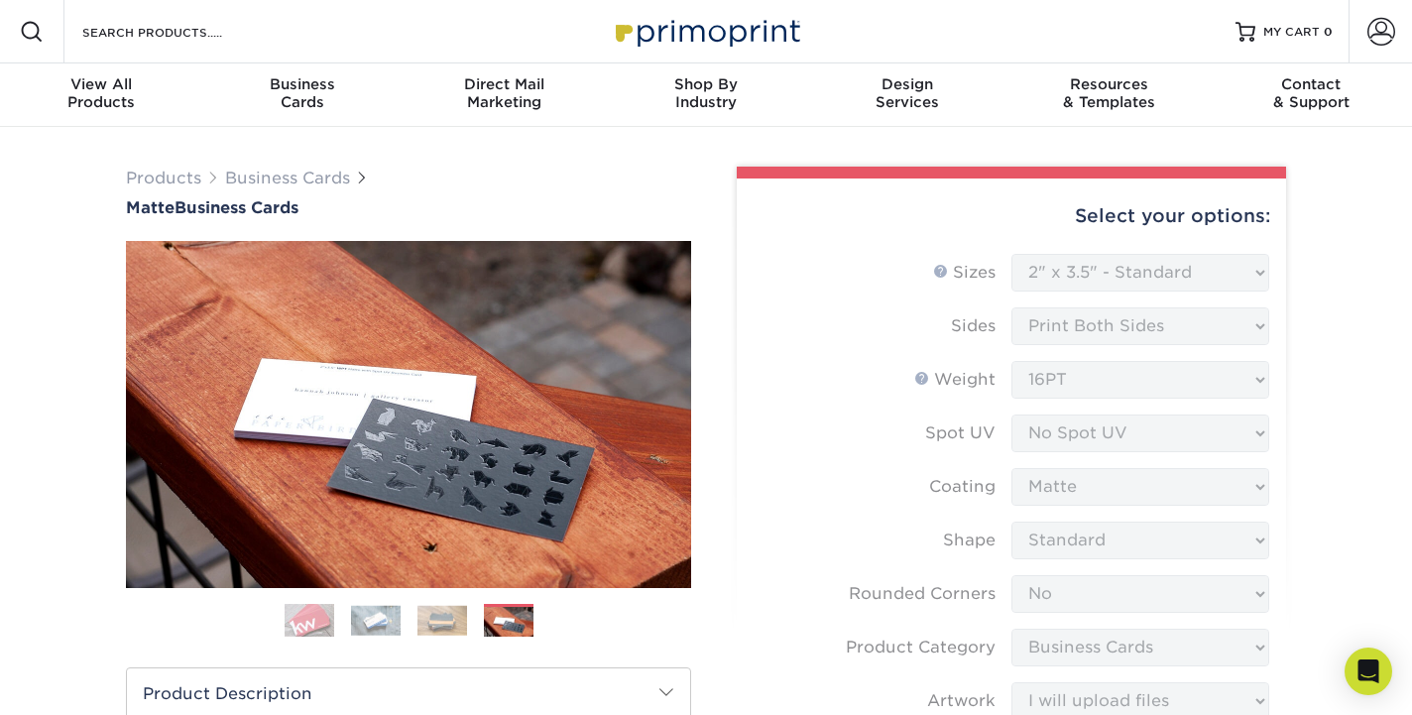
scroll to position [0, 0]
